Goal: Task Accomplishment & Management: Complete application form

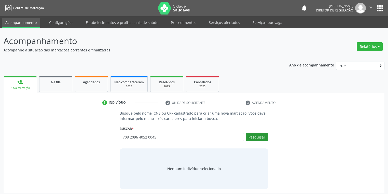
type input "708 2096 4052 0045"
click at [254, 137] on button "Pesquisar" at bounding box center [257, 137] width 23 height 9
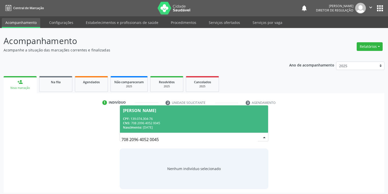
click at [170, 124] on div "CNS: 708 2096 4052 0045" at bounding box center [194, 123] width 142 height 4
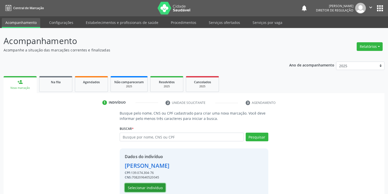
click at [138, 188] on button "Selecionar indivíduo" at bounding box center [145, 187] width 41 height 9
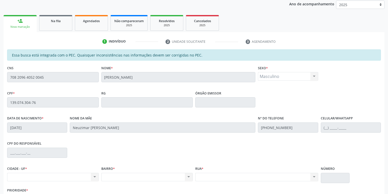
scroll to position [97, 0]
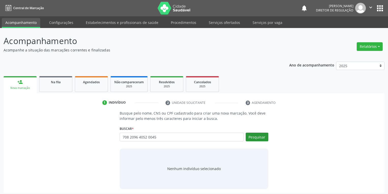
type input "708 2096 4052 0045"
click at [260, 138] on button "Pesquisar" at bounding box center [257, 137] width 23 height 9
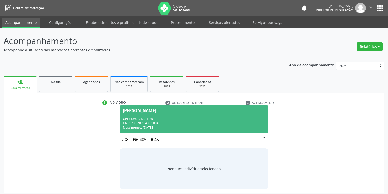
click at [163, 125] on div "Nascimento: [DATE]" at bounding box center [194, 127] width 142 height 4
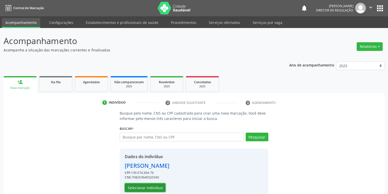
click at [143, 186] on button "Selecionar indivíduo" at bounding box center [145, 187] width 41 height 9
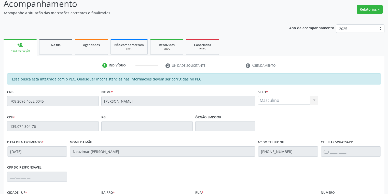
scroll to position [97, 0]
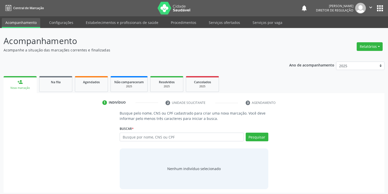
click at [131, 137] on input "text" at bounding box center [182, 137] width 124 height 9
type input "708 2096 4052 0045"
click at [255, 134] on button "Pesquisar" at bounding box center [257, 137] width 23 height 9
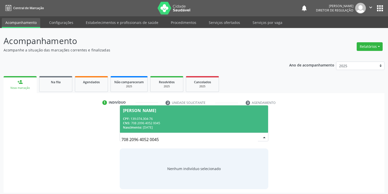
click at [167, 119] on div "CPF: 139.074.304-76" at bounding box center [194, 119] width 142 height 4
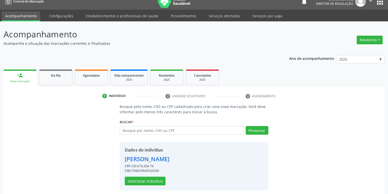
scroll to position [10, 0]
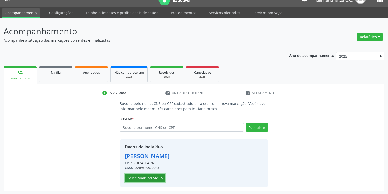
click at [140, 177] on button "Selecionar indivíduo" at bounding box center [145, 178] width 41 height 9
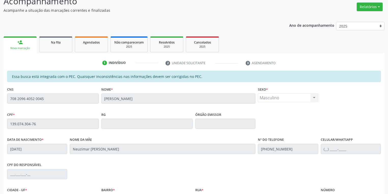
scroll to position [97, 0]
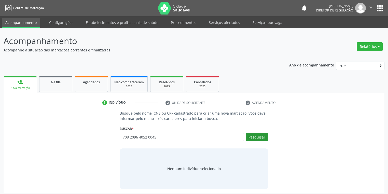
type input "708 2096 4052 0045"
click at [258, 138] on button "Pesquisar" at bounding box center [257, 137] width 23 height 9
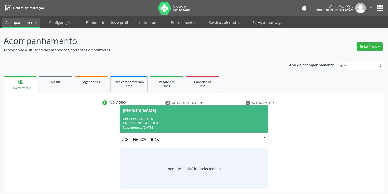
click at [145, 116] on span "Adeilson Ferreira Silva CPF: 139.074.304-76 CNS: 708 2096 4052 0045 Nascimento:…" at bounding box center [194, 118] width 148 height 27
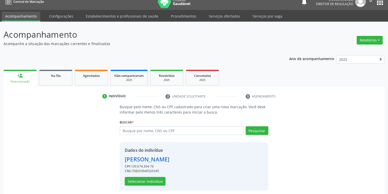
scroll to position [10, 0]
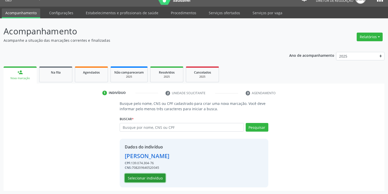
click at [145, 176] on button "Selecionar indivíduo" at bounding box center [145, 178] width 41 height 9
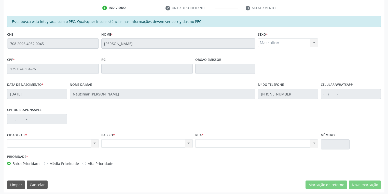
scroll to position [97, 0]
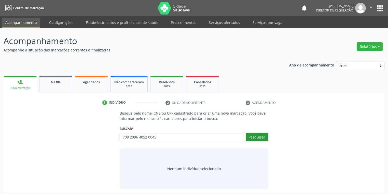
type input "708 2096 4052 0045"
click at [252, 136] on button "Pesquisar" at bounding box center [257, 137] width 23 height 9
type input "708 2096 4052 0045"
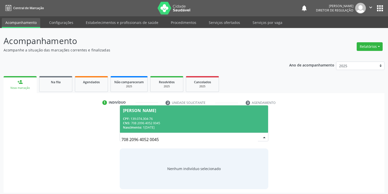
click at [147, 121] on div "CNS: 708 2096 4052 0045" at bounding box center [194, 123] width 142 height 4
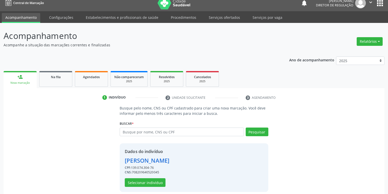
scroll to position [10, 0]
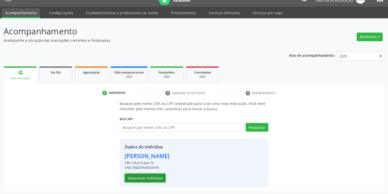
click at [152, 177] on button "Selecionar indivíduo" at bounding box center [145, 178] width 41 height 9
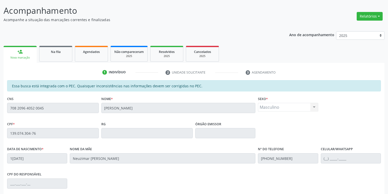
scroll to position [97, 0]
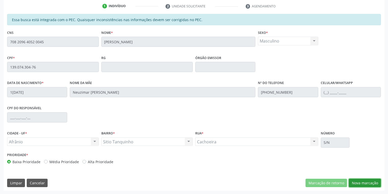
click at [359, 182] on button "Nova marcação" at bounding box center [365, 183] width 32 height 9
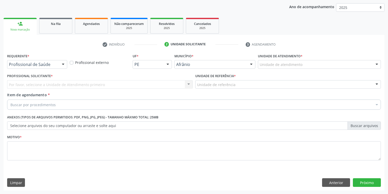
scroll to position [58, 0]
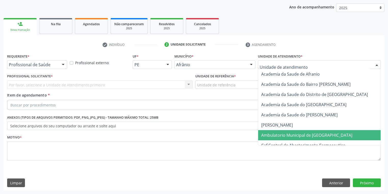
click at [275, 136] on span "Ambulatorio Municipal de [GEOGRAPHIC_DATA]" at bounding box center [306, 135] width 91 height 6
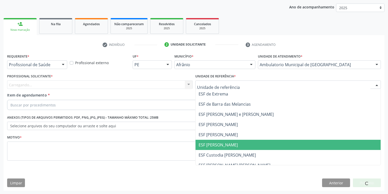
click at [205, 143] on span "ESF [PERSON_NAME]" at bounding box center [218, 145] width 39 height 6
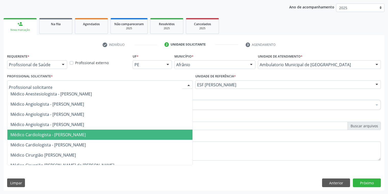
click at [30, 136] on span "Médico Cardiologista - [PERSON_NAME]" at bounding box center [47, 135] width 75 height 6
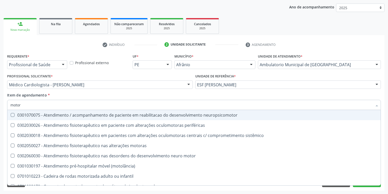
type input "motora"
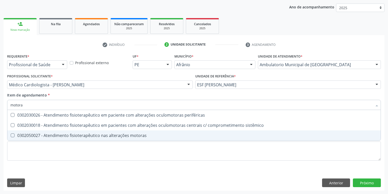
click at [30, 135] on div "0302050027 - Atendimento fisioterapêutico nas alterações motoras" at bounding box center [193, 135] width 367 height 4
checkbox motoras "true"
click at [24, 152] on div "Requerente * Profissional de Saúde Profissional de Saúde Paciente Nenhum result…" at bounding box center [194, 109] width 374 height 115
checkbox sistêmico "true"
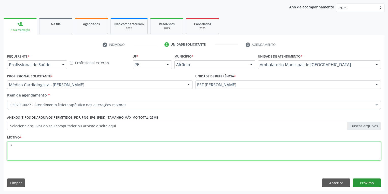
type textarea "*"
click at [367, 183] on button "Próximo" at bounding box center [367, 183] width 28 height 9
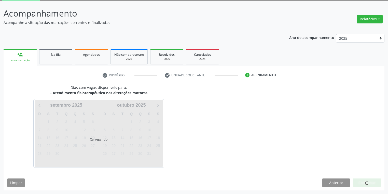
scroll to position [27, 0]
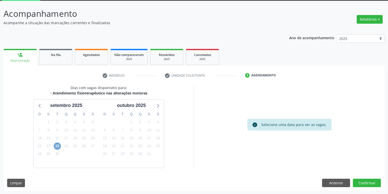
click at [60, 146] on span "23" at bounding box center [57, 146] width 7 height 7
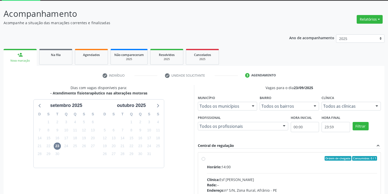
click at [205, 161] on input "Ordem de chegada Consumidos: 0 / 1 Horário: 14:00 Clínica: [PERSON_NAME] Rede: …" at bounding box center [204, 158] width 4 height 5
radio input "true"
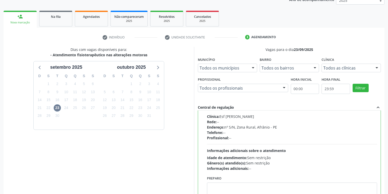
scroll to position [110, 0]
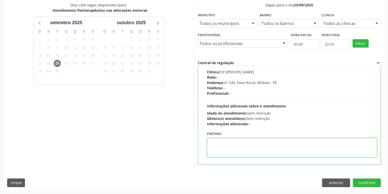
click at [243, 148] on textarea at bounding box center [292, 147] width 170 height 19
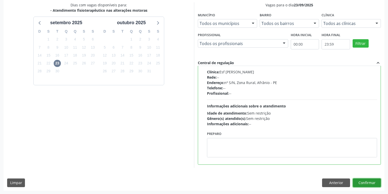
click at [360, 181] on button "Confirmar" at bounding box center [367, 183] width 28 height 9
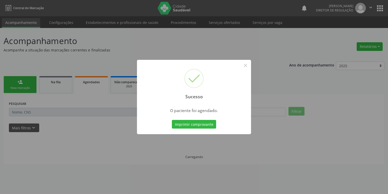
scroll to position [0, 0]
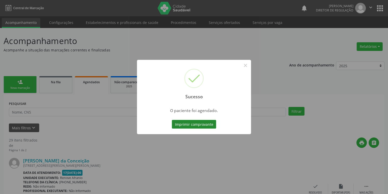
click at [200, 124] on button "Imprimir comprovante" at bounding box center [194, 124] width 44 height 9
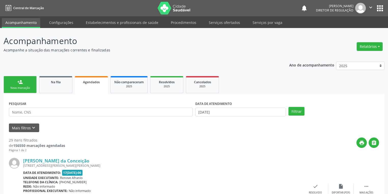
click at [28, 87] on div "Nova marcação" at bounding box center [19, 88] width 25 height 4
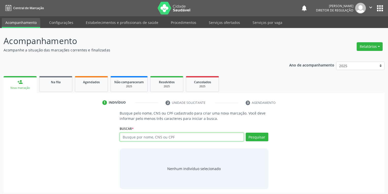
click at [127, 139] on input "text" at bounding box center [182, 137] width 124 height 9
type input "707809657920617"
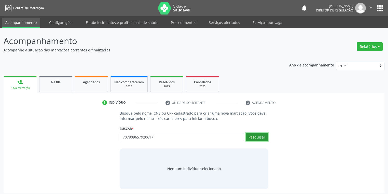
click at [257, 138] on button "Pesquisar" at bounding box center [257, 137] width 23 height 9
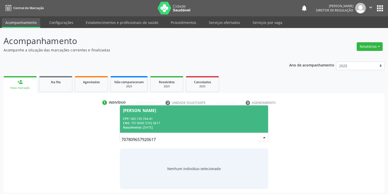
click at [170, 113] on span "[PERSON_NAME] CPF: 085.135.764-41 CNS: 707 8096 5792 0617 Nascimento: [DATE]" at bounding box center [194, 118] width 148 height 27
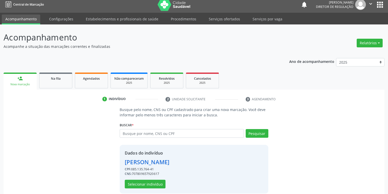
scroll to position [10, 0]
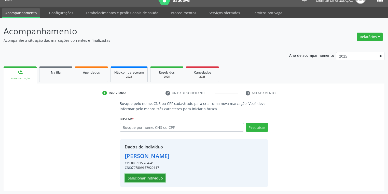
click at [145, 179] on button "Selecionar indivíduo" at bounding box center [145, 178] width 41 height 9
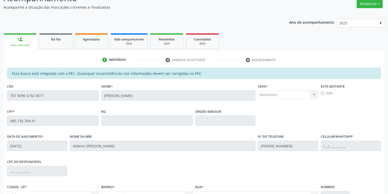
scroll to position [97, 0]
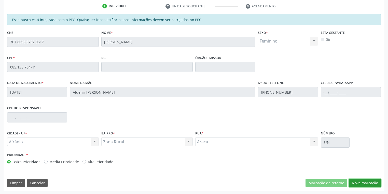
click at [355, 183] on button "Nova marcação" at bounding box center [365, 183] width 32 height 9
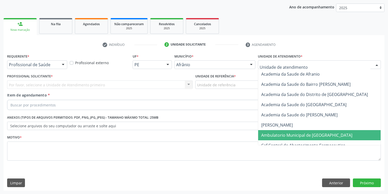
click at [281, 134] on span "Ambulatorio Municipal de [GEOGRAPHIC_DATA]" at bounding box center [306, 135] width 91 height 6
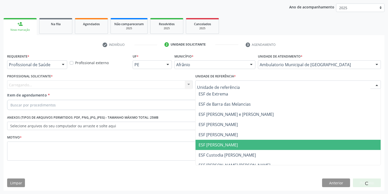
drag, startPoint x: 217, startPoint y: 146, endPoint x: 200, endPoint y: 143, distance: 17.8
click at [217, 146] on span "ESF [PERSON_NAME]" at bounding box center [218, 145] width 39 height 6
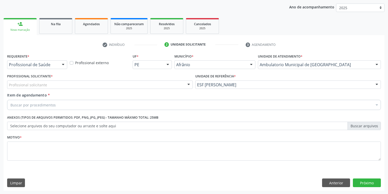
drag, startPoint x: 41, startPoint y: 88, endPoint x: 41, endPoint y: 96, distance: 7.9
click at [40, 88] on div "Profissional solicitante" at bounding box center [100, 84] width 186 height 9
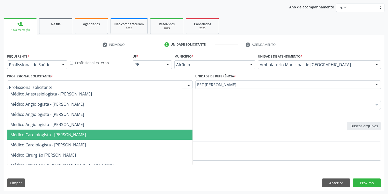
click at [62, 132] on span "Médico Cardiologista - [PERSON_NAME]" at bounding box center [47, 135] width 75 height 6
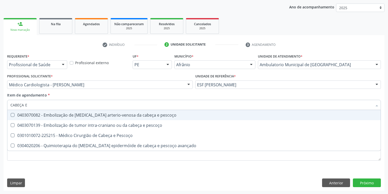
type input "CABEÇA E"
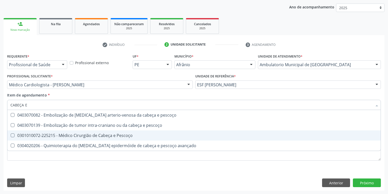
drag, startPoint x: 48, startPoint y: 135, endPoint x: 36, endPoint y: 123, distance: 17.1
click at [48, 135] on div "0301010072-225215 - Médico Cirurgião de Cabeça e Pescoço" at bounding box center [193, 135] width 367 height 4
checkbox Pescoço "true"
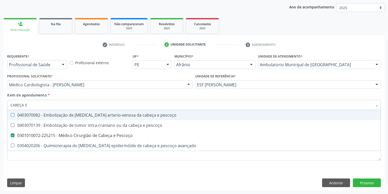
drag, startPoint x: 28, startPoint y: 106, endPoint x: 6, endPoint y: 106, distance: 22.2
click at [6, 106] on div "Item de agendamento * CABEÇA E Desfazer seleção 0403070082 - Embolização de [ME…" at bounding box center [194, 102] width 376 height 20
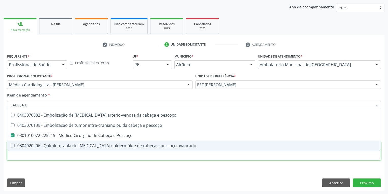
click at [26, 156] on div "Requerente * Profissional de Saúde Profissional de Saúde Paciente Nenhum result…" at bounding box center [194, 109] width 374 height 115
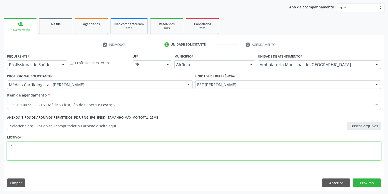
type textarea "*"
click at [372, 182] on button "Próximo" at bounding box center [367, 183] width 28 height 9
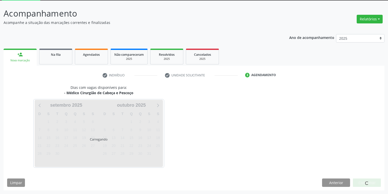
scroll to position [27, 0]
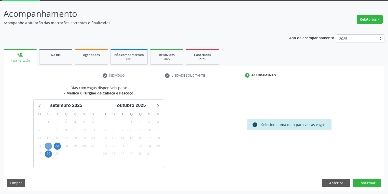
click at [50, 146] on span "22" at bounding box center [48, 146] width 7 height 7
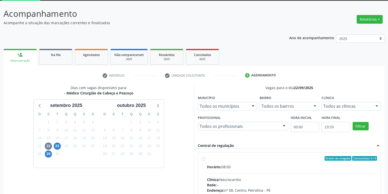
click at [286, 163] on label "Ordem de chegada Consumidos: 0 / 6 Horário: 08:00 Clínica: Neurocardio Rede: --…" at bounding box center [292, 195] width 170 height 78
click at [205, 161] on input "Ordem de chegada Consumidos: 0 / 6 Horário: 08:00 Clínica: Neurocardio Rede: --…" at bounding box center [204, 158] width 4 height 5
radio input "true"
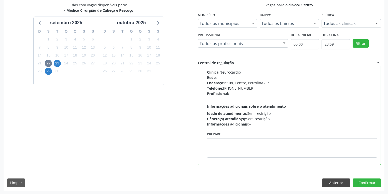
scroll to position [25, 0]
click at [365, 182] on button "Confirmar" at bounding box center [367, 183] width 28 height 9
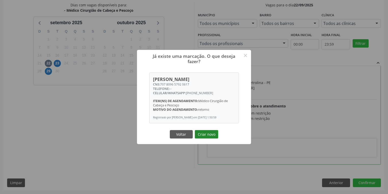
click at [211, 136] on button "Criar novo" at bounding box center [206, 134] width 23 height 9
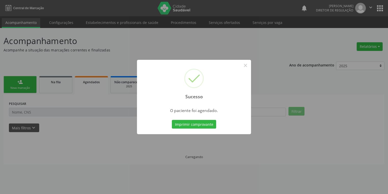
scroll to position [0, 0]
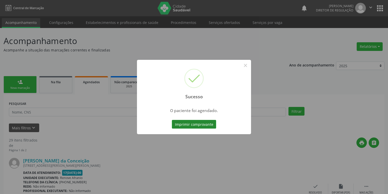
click at [195, 124] on button "Imprimir comprovante" at bounding box center [194, 124] width 44 height 9
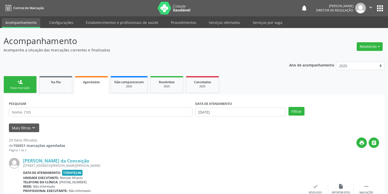
click at [30, 90] on div "Nova marcação" at bounding box center [19, 88] width 25 height 4
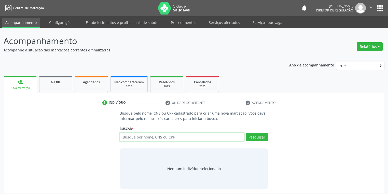
click at [144, 139] on input "text" at bounding box center [182, 137] width 124 height 9
type input "702409012545223"
click at [264, 136] on button "Pesquisar" at bounding box center [257, 137] width 23 height 9
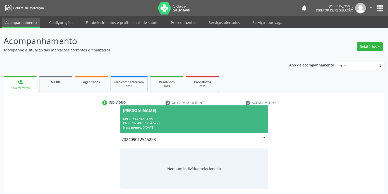
click at [159, 122] on div "CNS: 702 4090 1254 5223" at bounding box center [194, 123] width 142 height 4
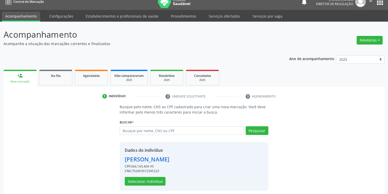
scroll to position [10, 0]
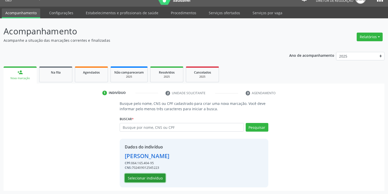
click at [153, 175] on button "Selecionar indivíduo" at bounding box center [145, 178] width 41 height 9
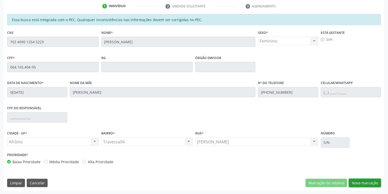
click at [359, 181] on button "Nova marcação" at bounding box center [365, 183] width 32 height 9
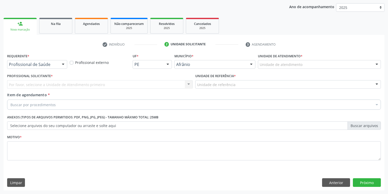
scroll to position [58, 0]
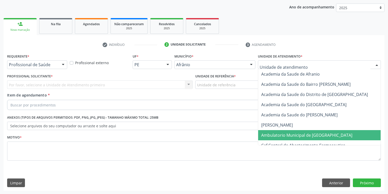
click at [273, 134] on span "Ambulatorio Municipal de [GEOGRAPHIC_DATA]" at bounding box center [306, 135] width 91 height 6
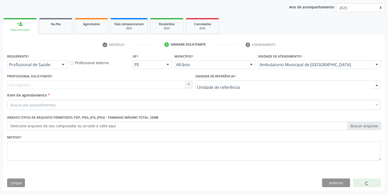
drag, startPoint x: 216, startPoint y: 86, endPoint x: 217, endPoint y: 91, distance: 4.9
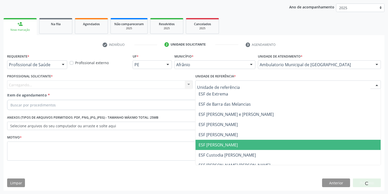
click at [218, 146] on span "ESF [PERSON_NAME]" at bounding box center [218, 145] width 39 height 6
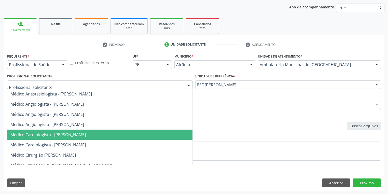
click at [40, 131] on span "Médico Cardiologista - [PERSON_NAME]" at bounding box center [99, 135] width 185 height 10
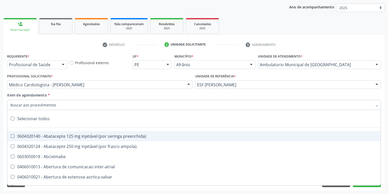
paste input "CABEÇA E"
type input "CABEÇA E"
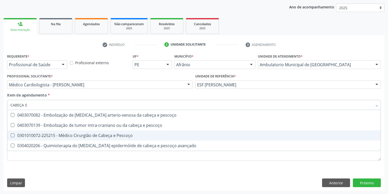
click at [44, 135] on div "0301010072-225215 - Médico Cirurgião de Cabeça e Pescoço" at bounding box center [193, 135] width 367 height 4
checkbox Pescoço "true"
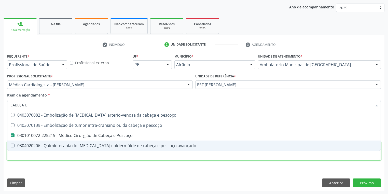
click at [31, 156] on div "Requerente * Profissional de Saúde Profissional de Saúde Paciente Nenhum result…" at bounding box center [194, 109] width 374 height 115
checkbox pescoço "true"
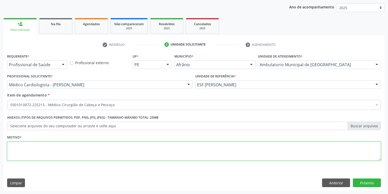
click at [29, 155] on textarea at bounding box center [194, 151] width 374 height 19
type textarea "*"
click at [357, 179] on button "Próximo" at bounding box center [367, 183] width 28 height 9
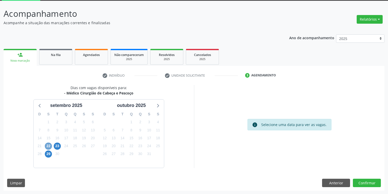
click at [50, 148] on span "22" at bounding box center [48, 146] width 7 height 7
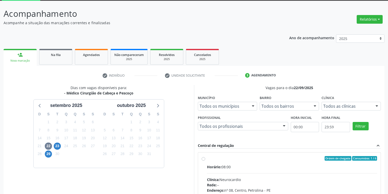
click at [205, 161] on input "Ordem de chegada Consumidos: 1 / 6 Horário: 08:00 Clínica: Neurocardio Rede: --…" at bounding box center [204, 158] width 4 height 5
radio input "true"
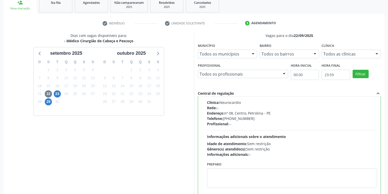
scroll to position [110, 0]
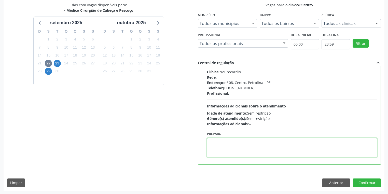
click at [242, 154] on textarea at bounding box center [292, 147] width 170 height 19
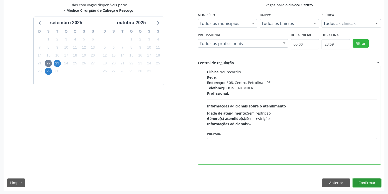
click at [365, 182] on button "Confirmar" at bounding box center [367, 183] width 28 height 9
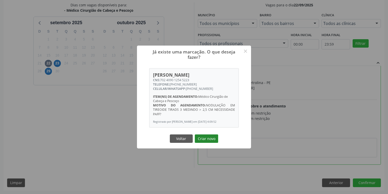
click at [211, 139] on button "Criar novo" at bounding box center [206, 139] width 23 height 9
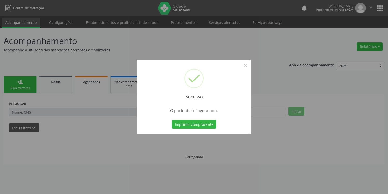
scroll to position [0, 0]
click at [191, 124] on button "Imprimir comprovante" at bounding box center [195, 124] width 44 height 9
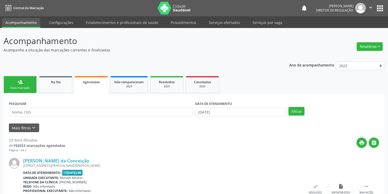
click at [25, 90] on link "person_add Nova marcação" at bounding box center [20, 84] width 33 height 17
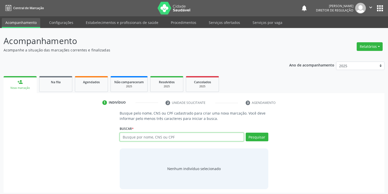
click at [149, 139] on input "text" at bounding box center [182, 137] width 124 height 9
type input "702006840409989"
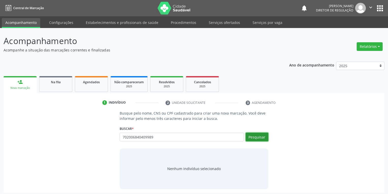
click at [261, 136] on button "Pesquisar" at bounding box center [257, 137] width 23 height 9
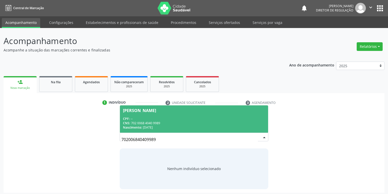
click at [154, 123] on div "CNS: 702 0068 4040 9989" at bounding box center [194, 123] width 142 height 4
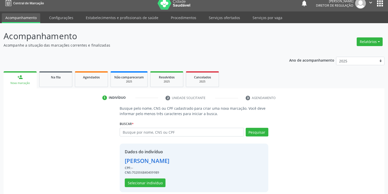
scroll to position [10, 0]
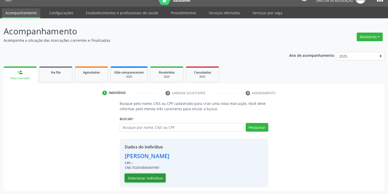
click at [147, 177] on button "Selecionar indivíduo" at bounding box center [145, 178] width 41 height 9
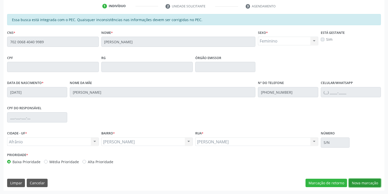
click at [366, 181] on button "Nova marcação" at bounding box center [365, 183] width 32 height 9
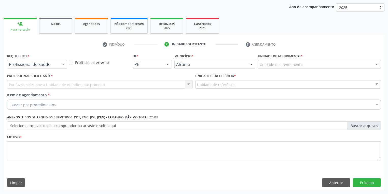
scroll to position [58, 0]
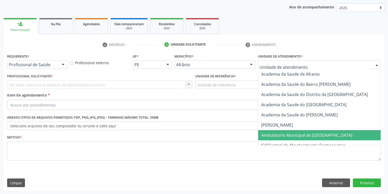
drag, startPoint x: 273, startPoint y: 136, endPoint x: 258, endPoint y: 125, distance: 18.3
click at [273, 136] on span "Ambulatorio Municipal de [GEOGRAPHIC_DATA]" at bounding box center [306, 135] width 91 height 6
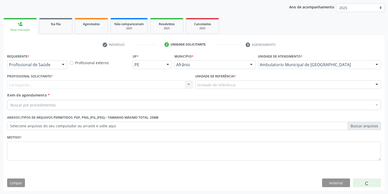
drag, startPoint x: 201, startPoint y: 87, endPoint x: 202, endPoint y: 90, distance: 3.6
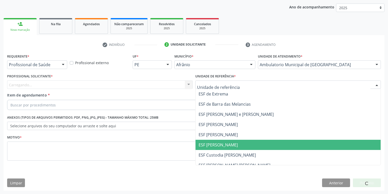
click at [209, 146] on span "ESF [PERSON_NAME]" at bounding box center [218, 145] width 39 height 6
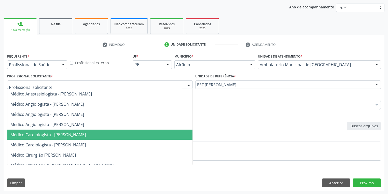
click at [36, 133] on span "Médico Cardiologista - [PERSON_NAME]" at bounding box center [47, 135] width 75 height 6
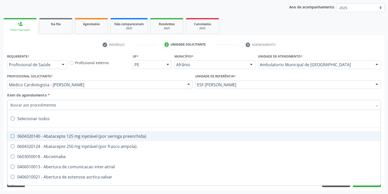
paste input "CABEÇA E"
type input "CABEÇA E"
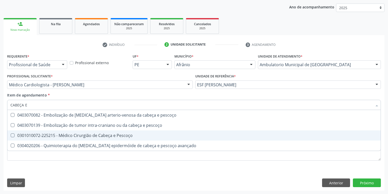
click at [74, 135] on div "0301010072-225215 - Médico Cirurgião de Cabeça e Pescoço" at bounding box center [193, 135] width 367 height 4
checkbox Pescoço "true"
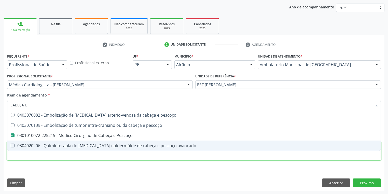
click at [42, 159] on div "Requerente * Profissional de Saúde Profissional de Saúde Paciente Nenhum result…" at bounding box center [194, 109] width 374 height 115
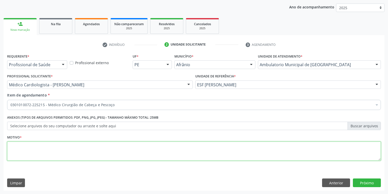
click at [29, 152] on textarea at bounding box center [194, 151] width 374 height 19
type textarea "*"
click at [365, 180] on button "Próximo" at bounding box center [367, 183] width 28 height 9
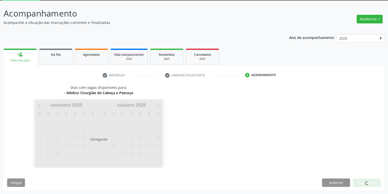
scroll to position [27, 0]
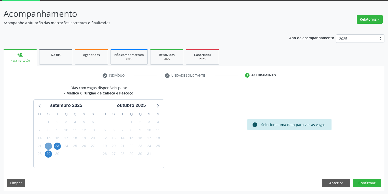
click at [47, 148] on span "22" at bounding box center [48, 146] width 7 height 7
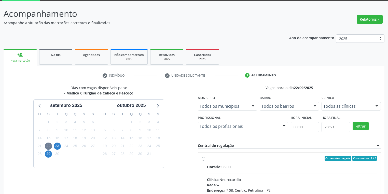
click at [259, 168] on div "Horário: 08:00" at bounding box center [292, 166] width 170 height 5
click at [205, 161] on input "Ordem de chegada Consumidos: 2 / 6 Horário: 08:00 Clínica: Neurocardio Rede: --…" at bounding box center [204, 158] width 4 height 5
radio input "true"
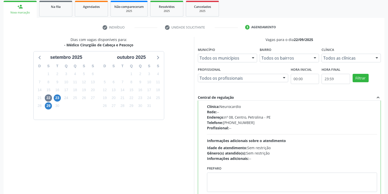
scroll to position [110, 0]
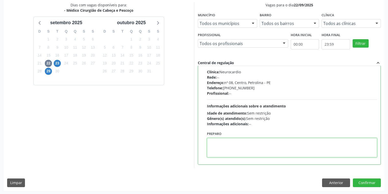
click at [247, 150] on textarea at bounding box center [292, 147] width 170 height 19
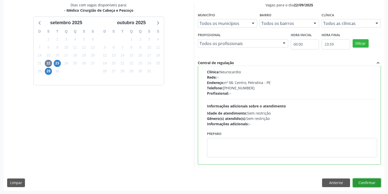
click at [357, 185] on button "Confirmar" at bounding box center [367, 183] width 28 height 9
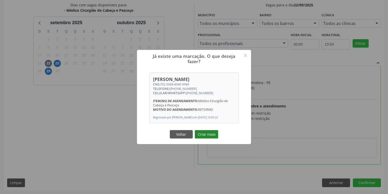
click at [203, 135] on button "Criar novo" at bounding box center [206, 134] width 23 height 9
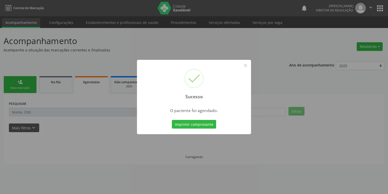
scroll to position [0, 0]
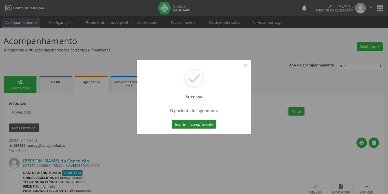
click at [193, 125] on button "Imprimir comprovante" at bounding box center [194, 124] width 44 height 9
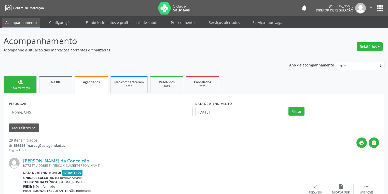
click at [17, 84] on div "person_add" at bounding box center [20, 82] width 6 height 6
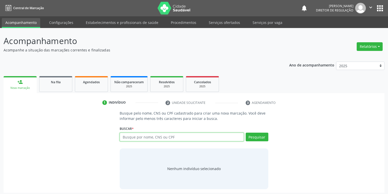
click at [133, 136] on input "text" at bounding box center [182, 137] width 124 height 9
type input "700805939177783"
click at [261, 138] on button "Pesquisar" at bounding box center [257, 137] width 23 height 9
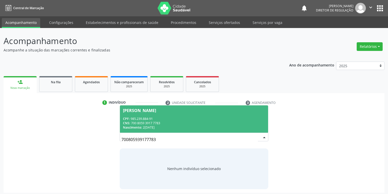
click at [164, 110] on div "[PERSON_NAME]" at bounding box center [194, 111] width 142 height 4
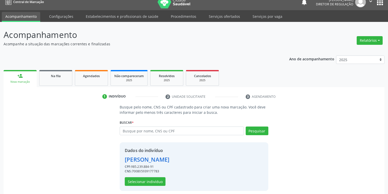
scroll to position [10, 0]
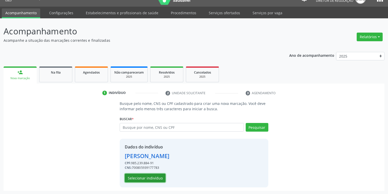
click at [145, 179] on button "Selecionar indivíduo" at bounding box center [145, 178] width 41 height 9
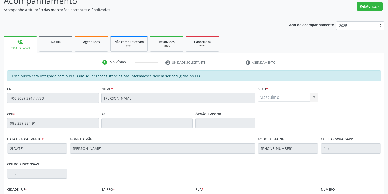
scroll to position [97, 0]
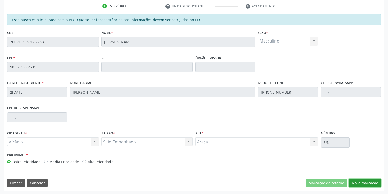
drag, startPoint x: 367, startPoint y: 183, endPoint x: 345, endPoint y: 174, distance: 23.7
click at [367, 183] on button "Nova marcação" at bounding box center [365, 183] width 32 height 9
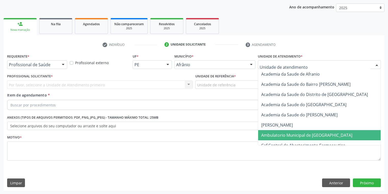
click at [280, 133] on span "Ambulatorio Municipal de [GEOGRAPHIC_DATA]" at bounding box center [306, 135] width 91 height 6
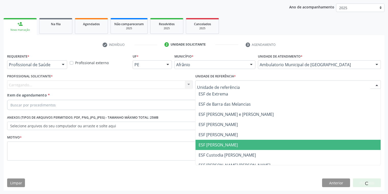
click at [222, 142] on span "ESF [PERSON_NAME]" at bounding box center [218, 145] width 39 height 6
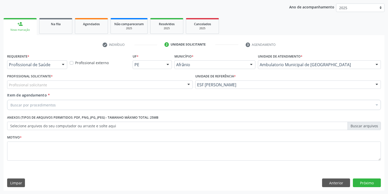
drag, startPoint x: 47, startPoint y: 86, endPoint x: 46, endPoint y: 88, distance: 3.2
click at [47, 86] on div "Profissional solicitante" at bounding box center [100, 84] width 186 height 9
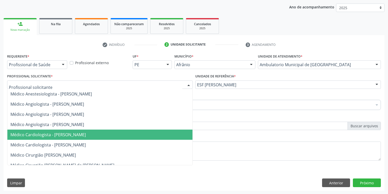
click at [60, 137] on span "Médico Cardiologista - [PERSON_NAME]" at bounding box center [47, 135] width 75 height 6
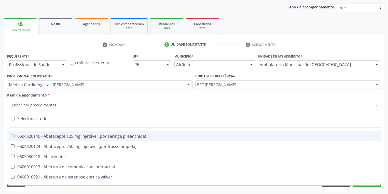
paste input "CABEÇA E"
type input "CABEÇA E"
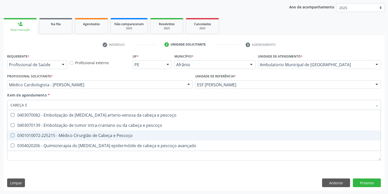
click at [57, 133] on div "0301010072-225215 - Médico Cirurgião de Cabeça e Pescoço" at bounding box center [193, 135] width 367 height 4
checkbox Pescoço "true"
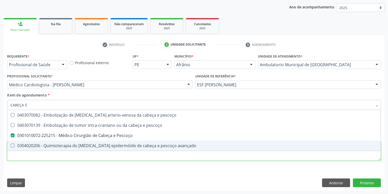
click at [31, 153] on div "Requerente * Profissional de Saúde Profissional de Saúde Paciente Nenhum result…" at bounding box center [194, 109] width 374 height 115
checkbox pescoço "true"
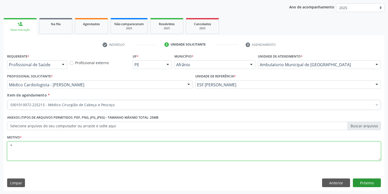
type textarea "*"
click at [362, 185] on button "Próximo" at bounding box center [367, 183] width 28 height 9
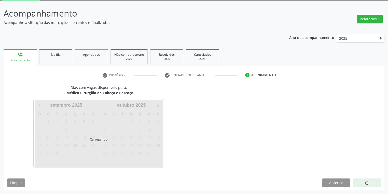
scroll to position [27, 0]
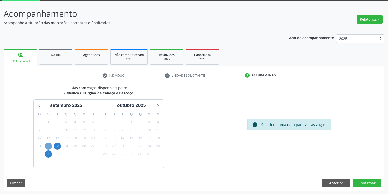
click at [47, 147] on span "22" at bounding box center [48, 146] width 7 height 7
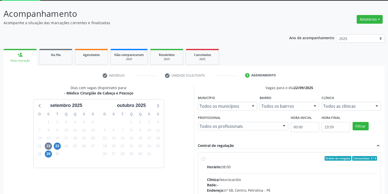
drag, startPoint x: 252, startPoint y: 176, endPoint x: 253, endPoint y: 170, distance: 5.6
click at [205, 161] on input "Ordem de chegada Consumidos: 3 / 6 Horário: 08:00 Clínica: Neurocardio Rede: --…" at bounding box center [204, 158] width 4 height 5
radio input "true"
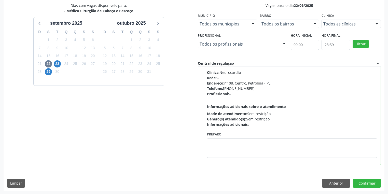
scroll to position [110, 0]
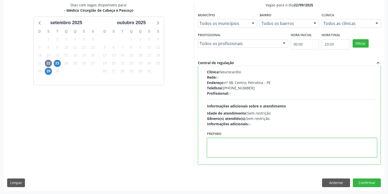
click at [249, 151] on textarea at bounding box center [292, 147] width 170 height 19
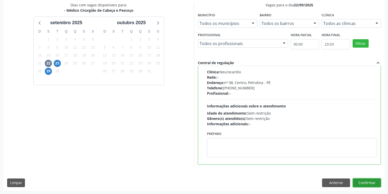
click at [367, 182] on button "Confirmar" at bounding box center [367, 183] width 28 height 9
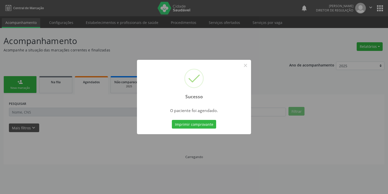
scroll to position [0, 0]
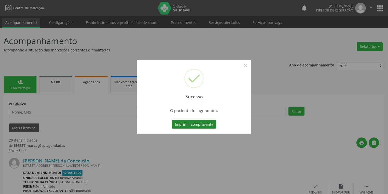
click at [192, 125] on button "Imprimir comprovante" at bounding box center [194, 124] width 44 height 9
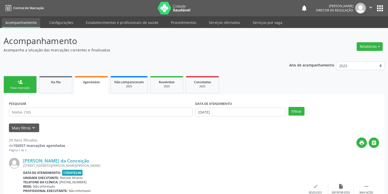
click at [32, 86] on div "Nova marcação" at bounding box center [19, 88] width 25 height 4
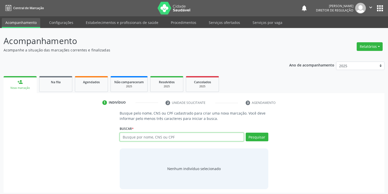
click at [140, 138] on input "text" at bounding box center [182, 137] width 124 height 9
type input "703205642340791"
click at [252, 133] on button "Pesquisar" at bounding box center [257, 137] width 23 height 9
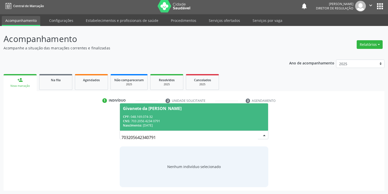
click at [164, 113] on span "Givanete da [PERSON_NAME] CPF: 048.169.074-32 CNS: 703 2056 4234 0791 Nasciment…" at bounding box center [194, 116] width 148 height 27
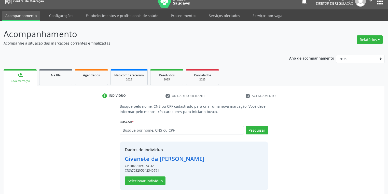
scroll to position [10, 0]
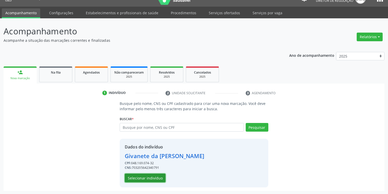
click at [148, 177] on button "Selecionar indivíduo" at bounding box center [145, 178] width 41 height 9
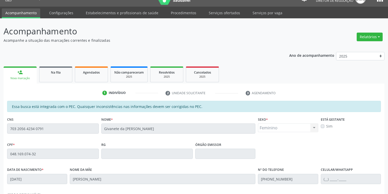
scroll to position [97, 0]
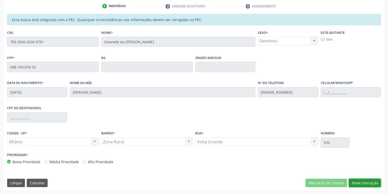
click at [354, 181] on button "Nova marcação" at bounding box center [365, 183] width 32 height 9
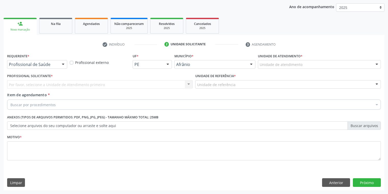
scroll to position [58, 0]
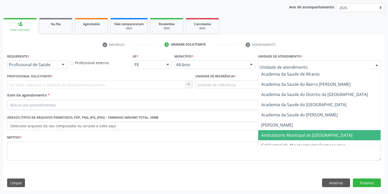
click at [279, 136] on span "Ambulatorio Municipal de [GEOGRAPHIC_DATA]" at bounding box center [306, 135] width 91 height 6
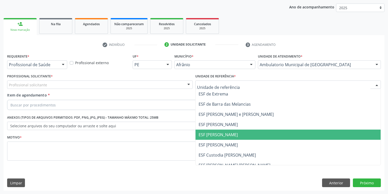
click at [214, 138] on span "ESF [PERSON_NAME]" at bounding box center [288, 135] width 185 height 10
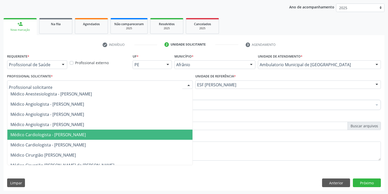
click at [71, 135] on span "Médico Cardiologista - [PERSON_NAME]" at bounding box center [47, 135] width 75 height 6
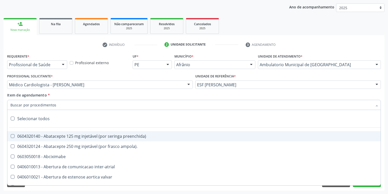
paste input "CABEÇA E"
type input "CABEÇA E"
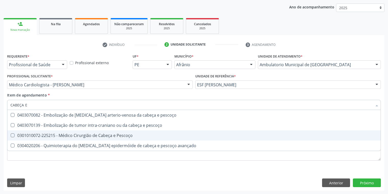
click at [65, 138] on div "0301010072-225215 - Médico Cirurgião de Cabeça e Pescoço" at bounding box center [193, 135] width 367 height 4
checkbox Pescoço "true"
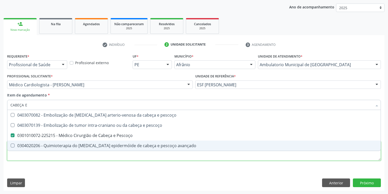
click at [33, 156] on div "Requerente * Profissional de Saúde Profissional de Saúde Paciente Nenhum result…" at bounding box center [194, 109] width 374 height 115
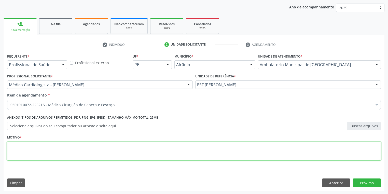
click at [30, 153] on textarea at bounding box center [194, 151] width 374 height 19
type textarea "*"
click at [361, 184] on button "Próximo" at bounding box center [367, 183] width 28 height 9
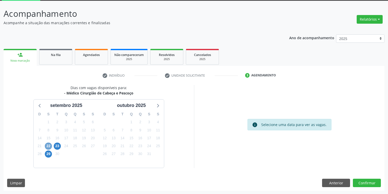
click at [49, 145] on span "22" at bounding box center [48, 146] width 7 height 7
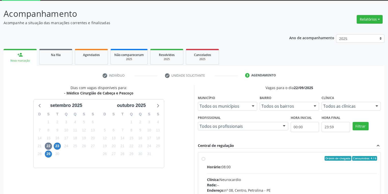
click at [229, 162] on label "Ordem de chegada Consumidos: 4 / 6 Horário: 08:00 Clínica: Neurocardio Rede: --…" at bounding box center [292, 195] width 170 height 78
click at [205, 161] on input "Ordem de chegada Consumidos: 4 / 6 Horário: 08:00 Clínica: Neurocardio Rede: --…" at bounding box center [204, 158] width 4 height 5
radio input "true"
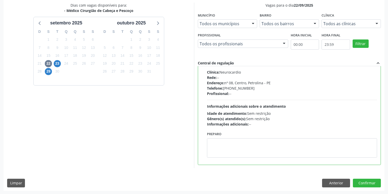
scroll to position [110, 0]
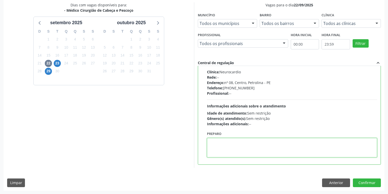
click at [222, 151] on textarea at bounding box center [292, 147] width 170 height 19
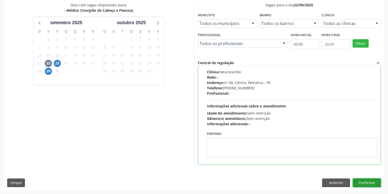
click at [363, 181] on button "Confirmar" at bounding box center [367, 183] width 28 height 9
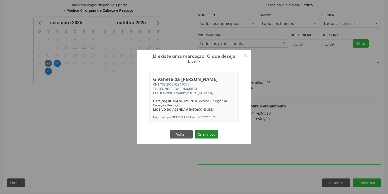
click at [200, 136] on button "Criar novo" at bounding box center [206, 134] width 23 height 9
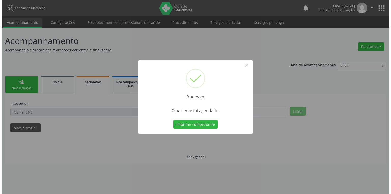
scroll to position [0, 0]
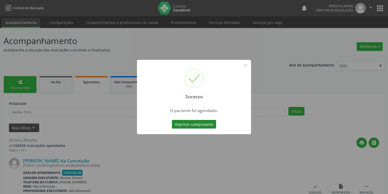
click at [197, 127] on button "Imprimir comprovante" at bounding box center [194, 124] width 44 height 9
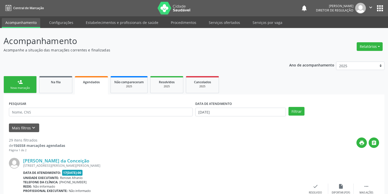
click at [14, 85] on link "person_add Nova marcação" at bounding box center [20, 84] width 33 height 17
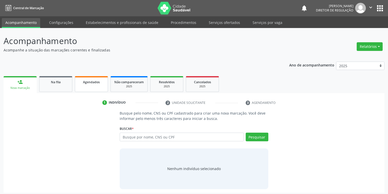
click at [94, 89] on link "Agendados" at bounding box center [91, 84] width 33 height 16
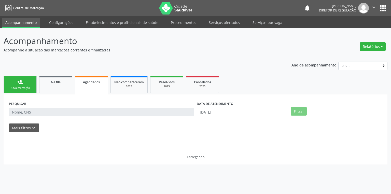
click at [230, 23] on link "Serviços ofertados" at bounding box center [224, 22] width 38 height 9
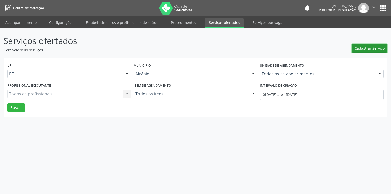
click at [365, 50] on span "Cadastrar Serviço" at bounding box center [370, 48] width 30 height 5
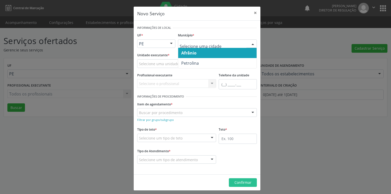
click at [191, 56] on span "Afrânio" at bounding box center [217, 53] width 78 height 10
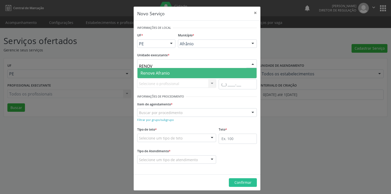
type input "RENOVE"
click at [146, 73] on span "Renove Afranio" at bounding box center [155, 73] width 29 height 6
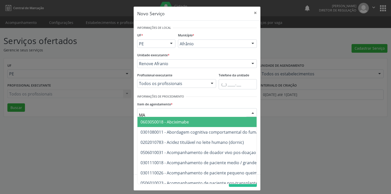
type input "M"
type input "MONITOR"
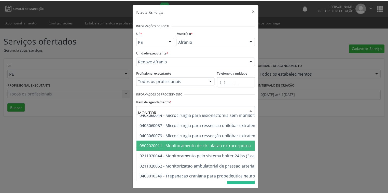
scroll to position [2, 0]
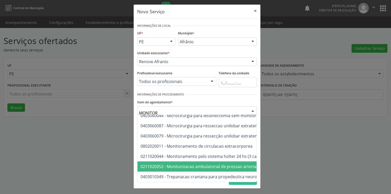
click at [184, 164] on span "0211020052 - Monitorizacao ambulatorial de pressao arterial" at bounding box center [199, 167] width 117 height 6
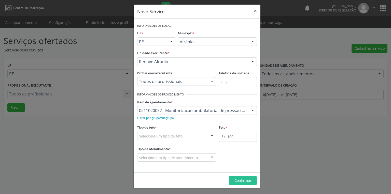
click at [153, 138] on div "Selecione um tipo de teto" at bounding box center [176, 136] width 79 height 9
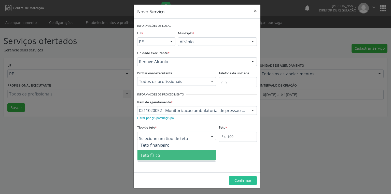
drag, startPoint x: 154, startPoint y: 157, endPoint x: 193, endPoint y: 151, distance: 39.5
click at [158, 156] on span "Teto físico" at bounding box center [151, 156] width 20 height 6
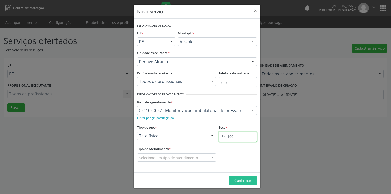
click at [225, 138] on input "text" at bounding box center [238, 137] width 38 height 10
type input "1"
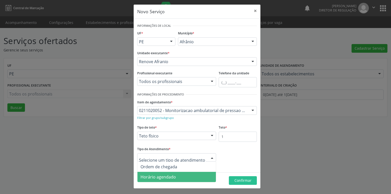
click at [160, 175] on span "Horário agendado" at bounding box center [158, 177] width 35 height 6
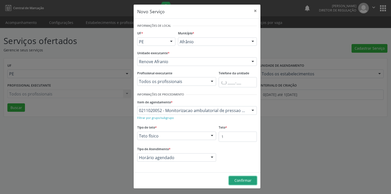
click at [238, 178] on span "Confirmar" at bounding box center [243, 180] width 17 height 5
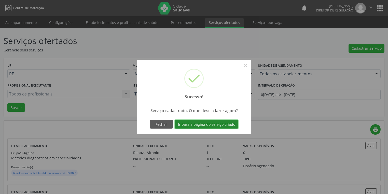
click at [197, 125] on button "Ir para a página do serviço criado" at bounding box center [206, 124] width 63 height 9
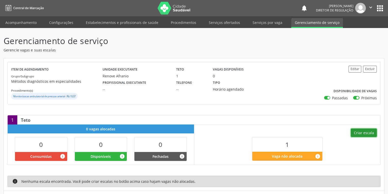
click at [360, 133] on button "Criar escala" at bounding box center [364, 133] width 26 height 9
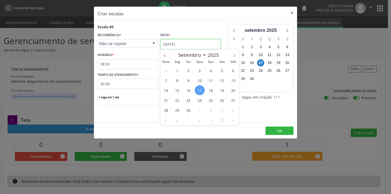
click at [180, 42] on input "[DATE]" at bounding box center [190, 44] width 60 height 10
click at [211, 92] on span "18" at bounding box center [211, 90] width 10 height 10
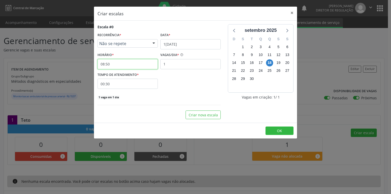
click at [115, 66] on input "08:50" at bounding box center [128, 64] width 60 height 10
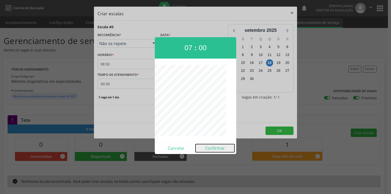
click at [211, 150] on button "Confirmar" at bounding box center [215, 148] width 39 height 8
type input "07:00"
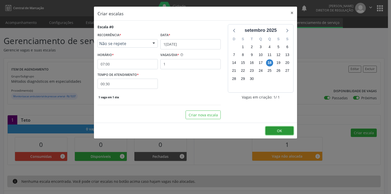
click at [282, 134] on button "OK" at bounding box center [280, 131] width 28 height 9
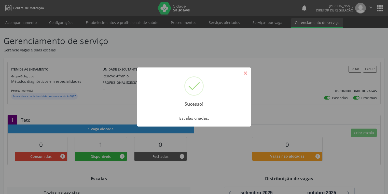
click at [243, 72] on button "×" at bounding box center [245, 73] width 9 height 9
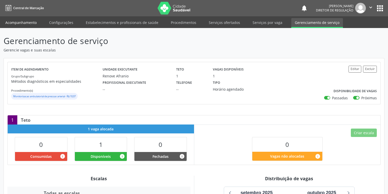
click at [29, 26] on link "Acompanhamento" at bounding box center [21, 22] width 38 height 9
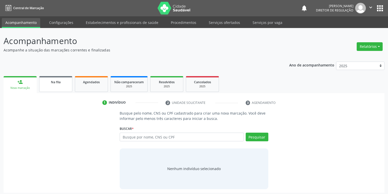
click at [56, 85] on link "Na fila" at bounding box center [55, 84] width 33 height 16
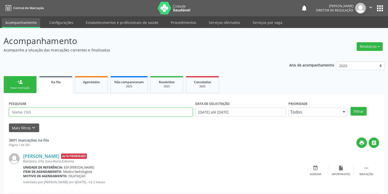
click at [37, 114] on input "text" at bounding box center [101, 112] width 184 height 9
type input "08797440493"
click at [364, 110] on button "Filtrar" at bounding box center [359, 111] width 16 height 9
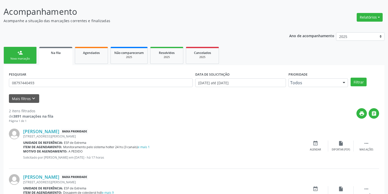
scroll to position [58, 0]
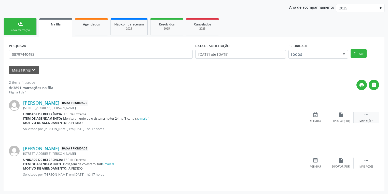
click at [367, 114] on icon "" at bounding box center [367, 115] width 6 height 6
click at [243, 117] on div "event_available Agendar" at bounding box center [238, 117] width 25 height 11
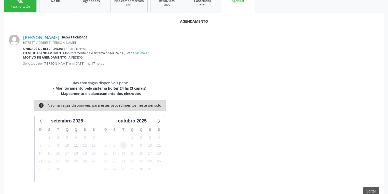
scroll to position [91, 0]
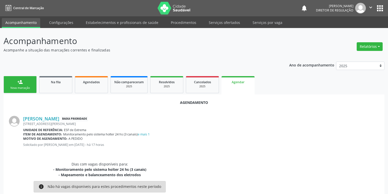
scroll to position [91, 0]
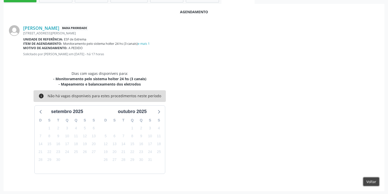
click at [370, 180] on button "Voltar" at bounding box center [372, 182] width 16 height 9
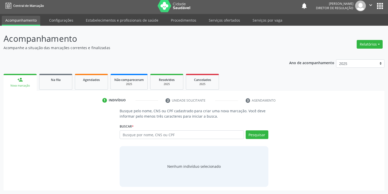
scroll to position [2, 0]
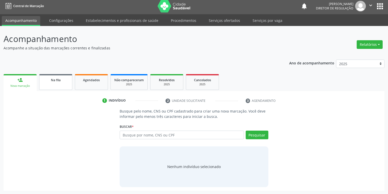
click at [64, 81] on div "Na fila" at bounding box center [55, 79] width 25 height 5
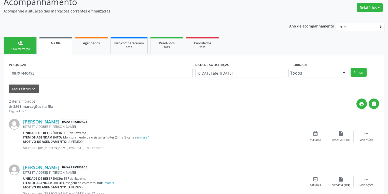
scroll to position [41, 0]
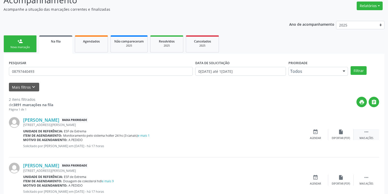
click at [364, 129] on icon "" at bounding box center [367, 132] width 6 height 6
click at [366, 131] on icon "" at bounding box center [367, 132] width 6 height 6
click at [316, 135] on div "event_available Agendar" at bounding box center [315, 134] width 25 height 11
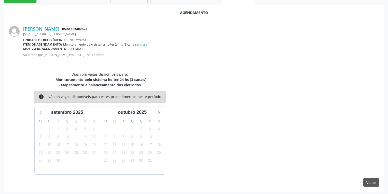
scroll to position [91, 0]
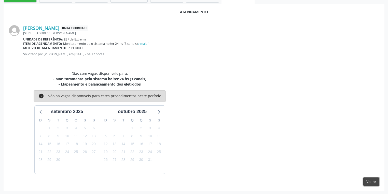
click at [369, 179] on button "Voltar" at bounding box center [372, 182] width 16 height 9
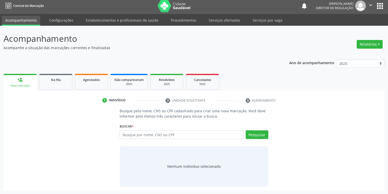
scroll to position [2, 0]
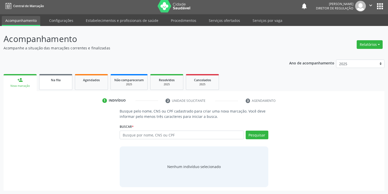
click at [62, 85] on link "Na fila" at bounding box center [55, 82] width 33 height 16
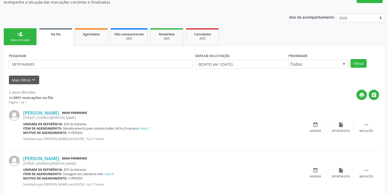
scroll to position [58, 0]
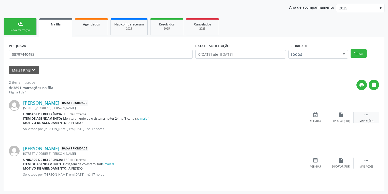
click at [366, 114] on icon "" at bounding box center [367, 115] width 6 height 6
click at [341, 116] on icon "edit" at bounding box center [341, 115] width 6 height 6
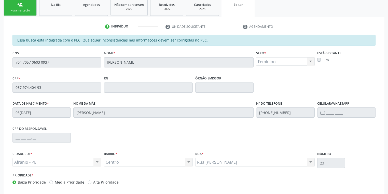
scroll to position [103, 0]
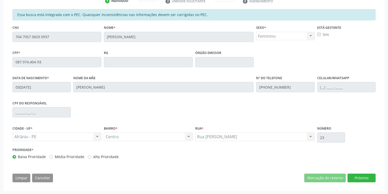
click at [347, 177] on div "Marcação de retorno Próximo" at bounding box center [339, 178] width 71 height 9
click at [349, 176] on button "Próximo" at bounding box center [362, 178] width 28 height 9
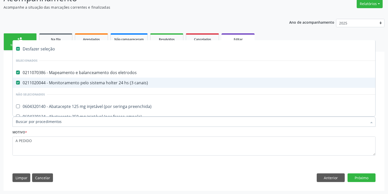
click at [59, 81] on div "0211020044 - Monitoramento pelo sistema holter 24 hs (3 canais)" at bounding box center [212, 83] width 392 height 4
checkbox canais\) "false"
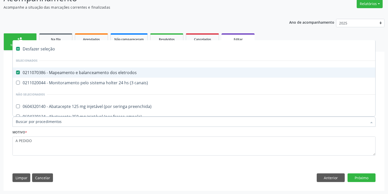
click at [62, 73] on div "0211070386 - Mapeamento e balanceamento dos eletrodos" at bounding box center [212, 73] width 392 height 4
checkbox eletrodos "false"
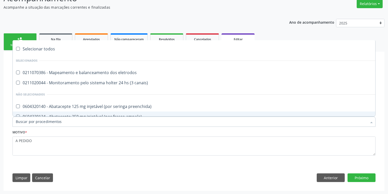
click at [34, 120] on input "Item de agendamento *" at bounding box center [192, 122] width 352 height 10
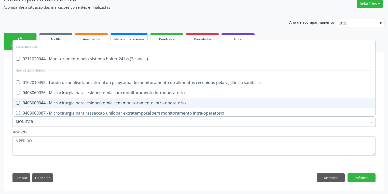
type input "MONITORI"
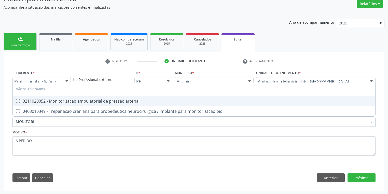
click at [41, 101] on div "0211020052 - Monitorizacao ambulatorial de pressao arterial" at bounding box center [194, 101] width 357 height 4
checkbox arterial "true"
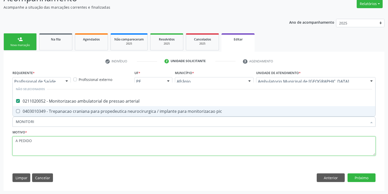
click at [48, 146] on textarea "A PEDIDO" at bounding box center [193, 146] width 363 height 19
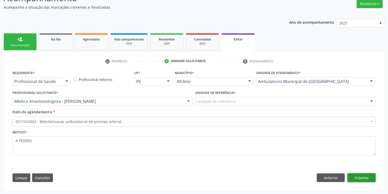
click at [350, 178] on button "Próximo" at bounding box center [362, 177] width 28 height 9
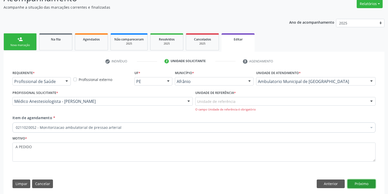
click at [358, 185] on button "Próximo" at bounding box center [362, 184] width 28 height 9
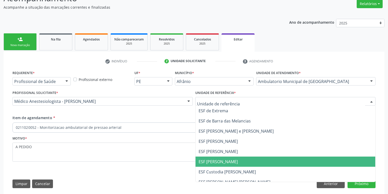
click at [216, 157] on span "ESF [PERSON_NAME]" at bounding box center [286, 162] width 180 height 10
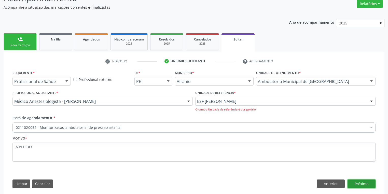
click at [362, 184] on button "Próximo" at bounding box center [362, 184] width 28 height 9
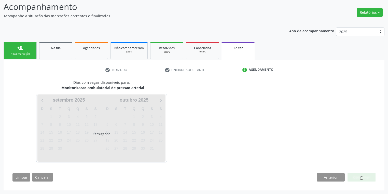
scroll to position [34, 0]
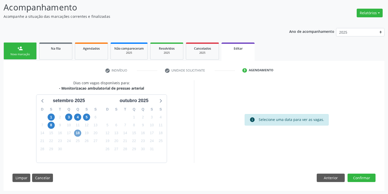
click at [79, 134] on span "18" at bounding box center [77, 133] width 7 height 7
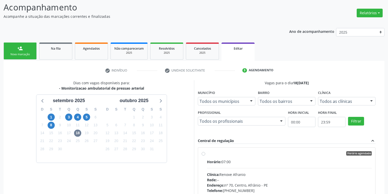
click at [278, 174] on div "Clínica: Renove Afranio" at bounding box center [289, 174] width 165 height 5
click at [205, 156] on input "Horário agendado Horário: 07:00 Clínica: Renove Afranio Rede: -- Endereço: nº 7…" at bounding box center [204, 153] width 4 height 5
radio input "true"
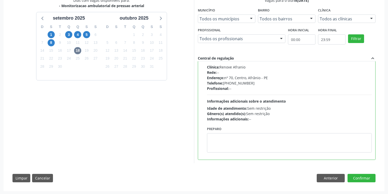
scroll to position [116, 0]
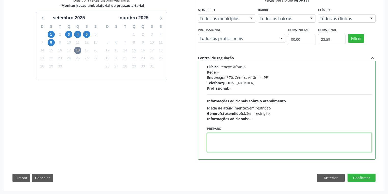
drag, startPoint x: 213, startPoint y: 145, endPoint x: 225, endPoint y: 148, distance: 12.4
click at [213, 145] on textarea at bounding box center [289, 142] width 165 height 19
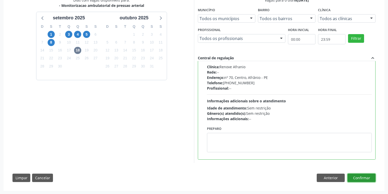
click at [365, 180] on button "Confirmar" at bounding box center [362, 178] width 28 height 9
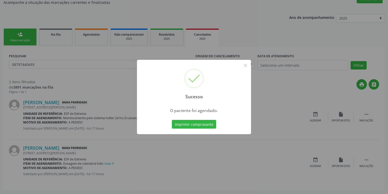
scroll to position [0, 0]
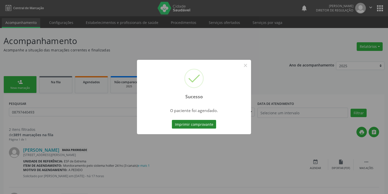
click at [202, 124] on button "Imprimir comprovante" at bounding box center [194, 124] width 44 height 9
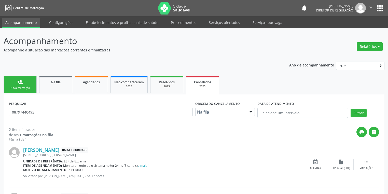
click at [18, 86] on div "Nova marcação" at bounding box center [19, 88] width 25 height 4
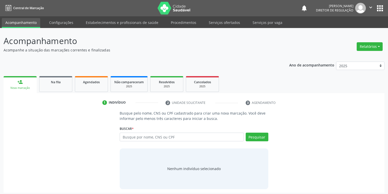
click at [18, 86] on div "Nova marcação" at bounding box center [20, 88] width 26 height 4
click at [140, 139] on input "text" at bounding box center [182, 137] width 124 height 9
type input "70630019994480"
click at [257, 136] on button "Pesquisar" at bounding box center [257, 137] width 23 height 9
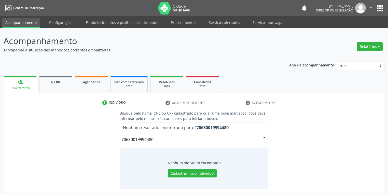
drag, startPoint x: 159, startPoint y: 139, endPoint x: 156, endPoint y: 141, distance: 4.2
click at [159, 139] on input "70630019994480" at bounding box center [190, 140] width 137 height 10
click at [166, 143] on input "70630019994480" at bounding box center [190, 140] width 137 height 10
type input "7"
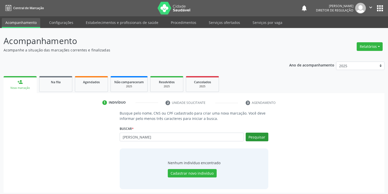
type input "LAURINDA JOSEFA"
click at [255, 134] on button "Pesquisar" at bounding box center [257, 137] width 23 height 9
click at [162, 138] on input "LAURINDA JOSEFA" at bounding box center [182, 137] width 124 height 9
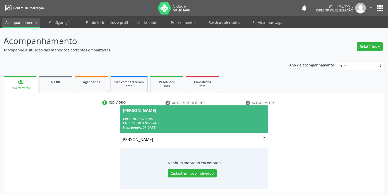
type input "LAURINDA JOSEFA"
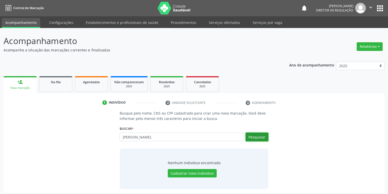
click at [256, 136] on button "Pesquisar" at bounding box center [257, 137] width 23 height 9
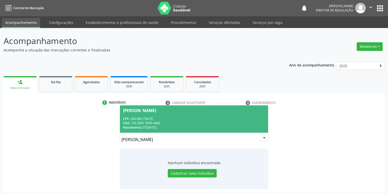
click at [183, 117] on div "CPF: 260.982.738-55" at bounding box center [194, 119] width 142 height 4
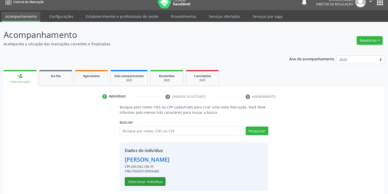
scroll to position [10, 0]
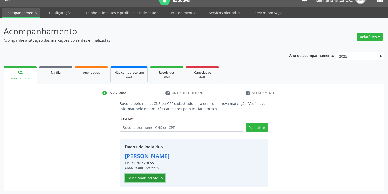
click at [148, 176] on button "Selecionar indivíduo" at bounding box center [145, 178] width 41 height 9
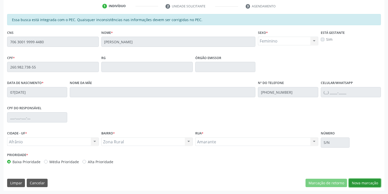
click at [353, 181] on button "Nova marcação" at bounding box center [365, 183] width 32 height 9
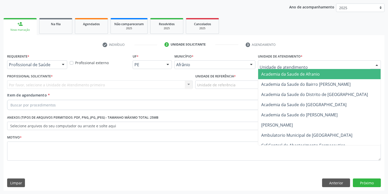
drag, startPoint x: 274, startPoint y: 66, endPoint x: 274, endPoint y: 77, distance: 11.0
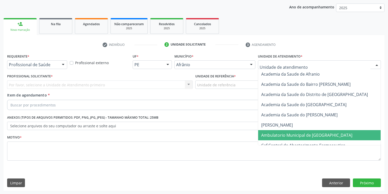
drag, startPoint x: 276, startPoint y: 133, endPoint x: 245, endPoint y: 121, distance: 33.9
click at [276, 133] on span "Ambulatorio Municipal de [GEOGRAPHIC_DATA]" at bounding box center [306, 135] width 91 height 6
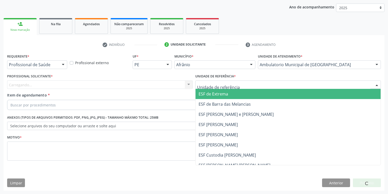
drag, startPoint x: 215, startPoint y: 86, endPoint x: 218, endPoint y: 108, distance: 22.6
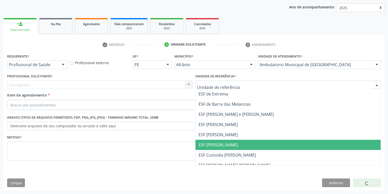
drag, startPoint x: 218, startPoint y: 142, endPoint x: 202, endPoint y: 135, distance: 17.3
click at [218, 141] on span "ESF [PERSON_NAME]" at bounding box center [288, 145] width 185 height 10
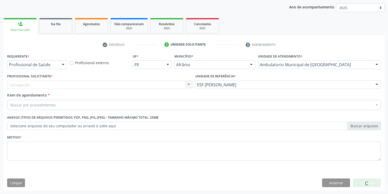
click at [68, 86] on div "Carregando..." at bounding box center [100, 84] width 186 height 9
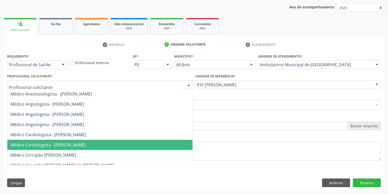
drag, startPoint x: 65, startPoint y: 142, endPoint x: 58, endPoint y: 135, distance: 10.3
click at [64, 142] on span "Médico Cardiologista - [PERSON_NAME]" at bounding box center [47, 145] width 75 height 6
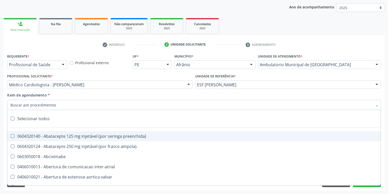
paste input "CABEÇA E"
type input "CABEÇA E"
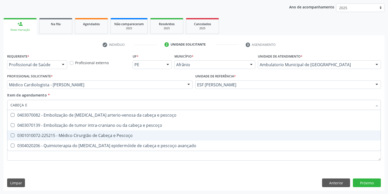
click at [71, 136] on div "0301010072-225215 - Médico Cirurgião de Cabeça e Pescoço" at bounding box center [193, 135] width 367 height 4
checkbox Pescoço "true"
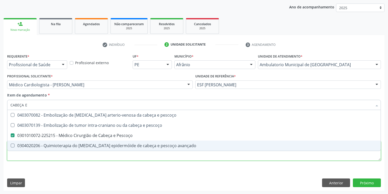
click at [30, 155] on div "Requerente * Profissional de Saúde Profissional de Saúde Paciente Nenhum result…" at bounding box center [194, 109] width 374 height 115
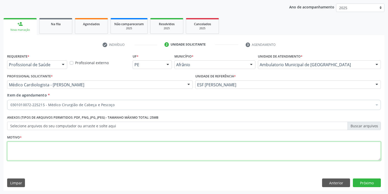
click at [34, 146] on textarea at bounding box center [194, 151] width 374 height 19
type textarea "*"
click at [361, 181] on button "Próximo" at bounding box center [367, 183] width 28 height 9
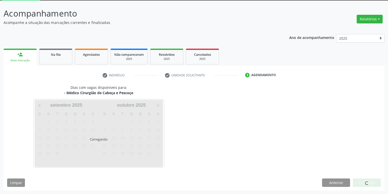
scroll to position [27, 0]
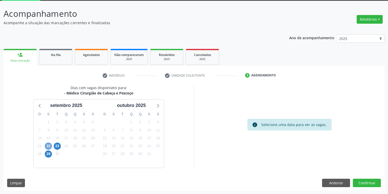
click at [47, 145] on span "22" at bounding box center [48, 146] width 7 height 7
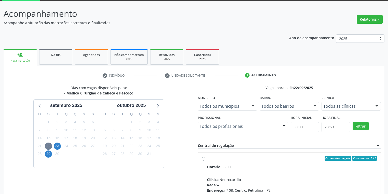
click at [290, 177] on div "Clínica: Neurocardio" at bounding box center [292, 179] width 170 height 5
click at [205, 161] on input "Ordem de chegada Consumidos: 5 / 6 Horário: 08:00 Clínica: Neurocardio Rede: --…" at bounding box center [204, 158] width 4 height 5
radio input "true"
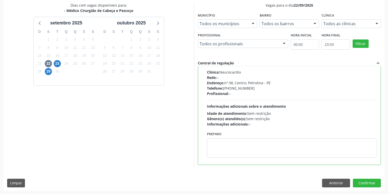
scroll to position [110, 0]
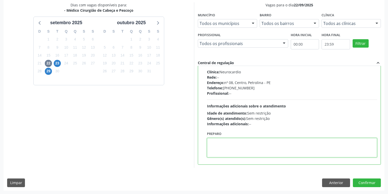
click at [232, 150] on textarea at bounding box center [292, 147] width 170 height 19
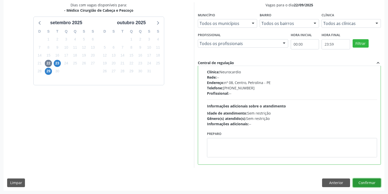
click at [362, 183] on button "Confirmar" at bounding box center [367, 183] width 28 height 9
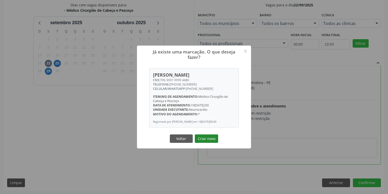
click at [212, 139] on button "Criar novo" at bounding box center [206, 139] width 23 height 9
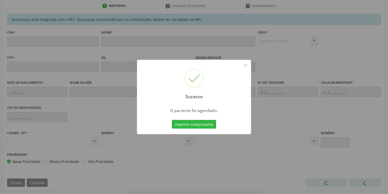
scroll to position [97, 0]
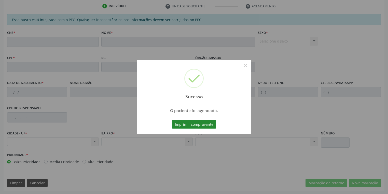
click at [196, 122] on button "Imprimir comprovante" at bounding box center [194, 124] width 44 height 9
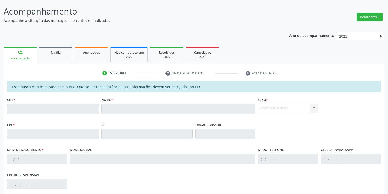
scroll to position [0, 0]
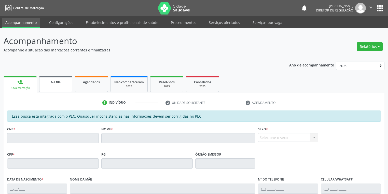
click at [52, 85] on link "Na fila" at bounding box center [55, 84] width 33 height 16
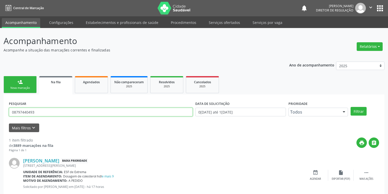
click at [50, 114] on input "08797440493" at bounding box center [101, 112] width 184 height 9
type input "0"
type input "MARIA LUIZA XAVIER"
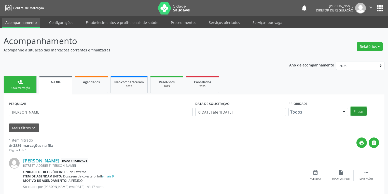
click at [361, 111] on button "Filtrar" at bounding box center [359, 111] width 16 height 9
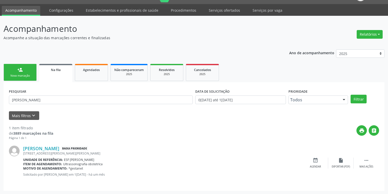
drag, startPoint x: 226, startPoint y: 10, endPoint x: 234, endPoint y: 15, distance: 9.5
click at [226, 10] on link "Serviços ofertados" at bounding box center [224, 10] width 38 height 9
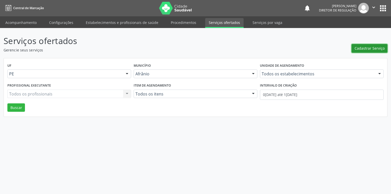
click at [362, 49] on span "Cadastrar Serviço" at bounding box center [370, 48] width 30 height 5
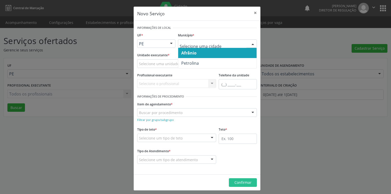
click at [185, 51] on span "Afrânio" at bounding box center [188, 53] width 15 height 6
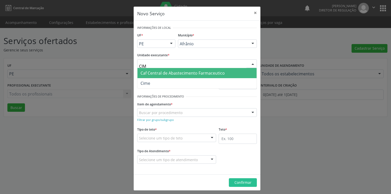
type input "CIME"
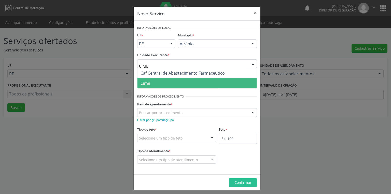
click at [145, 82] on span "Cime" at bounding box center [146, 83] width 10 height 6
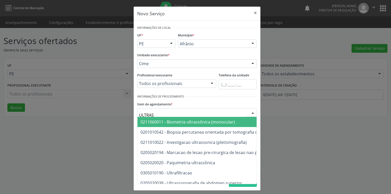
type input "ULTRASS"
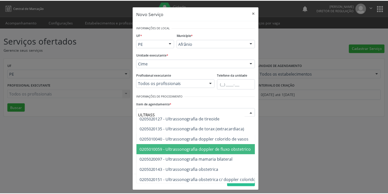
scroll to position [143, 0]
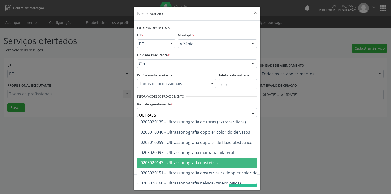
click at [178, 162] on span "0205020143 - Ultrassonografia obstetrica" at bounding box center [180, 163] width 79 height 6
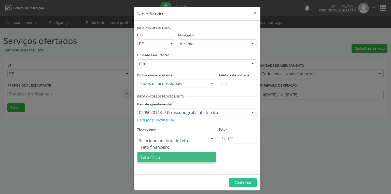
drag, startPoint x: 157, startPoint y: 157, endPoint x: 182, endPoint y: 150, distance: 26.8
click at [157, 157] on span "Teto físico" at bounding box center [151, 158] width 20 height 6
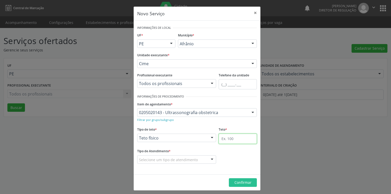
click at [220, 140] on input "text" at bounding box center [238, 139] width 38 height 10
type input "1"
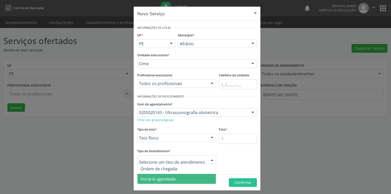
click at [169, 178] on span "Horário agendado" at bounding box center [158, 179] width 35 height 6
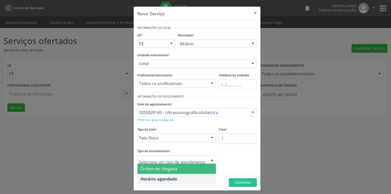
click at [167, 167] on span "Ordem de chegada" at bounding box center [159, 169] width 37 height 6
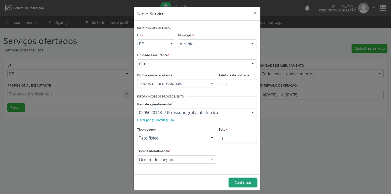
click at [241, 185] on button "Confirmar" at bounding box center [243, 182] width 28 height 9
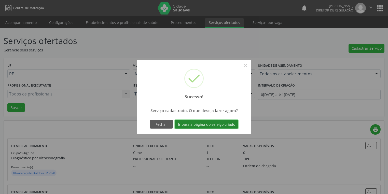
click at [199, 122] on button "Ir para a página do serviço criado" at bounding box center [206, 124] width 63 height 9
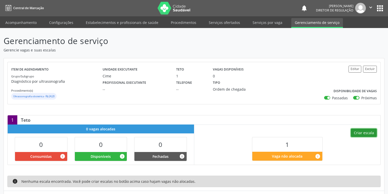
click at [363, 133] on button "Criar escala" at bounding box center [364, 133] width 26 height 9
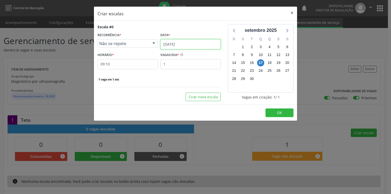
click at [167, 42] on input "[DATE]" at bounding box center [190, 44] width 60 height 10
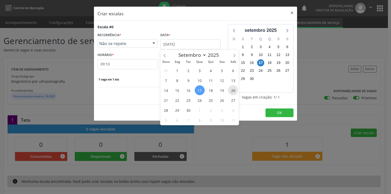
click at [233, 88] on span "20" at bounding box center [233, 90] width 10 height 10
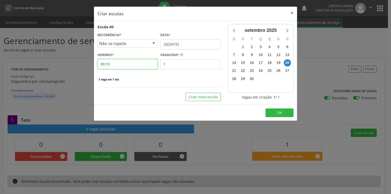
click at [120, 64] on input "09:10" at bounding box center [128, 64] width 60 height 10
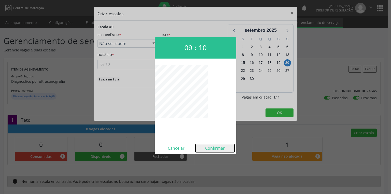
click at [213, 149] on button "Confirmar" at bounding box center [215, 148] width 39 height 8
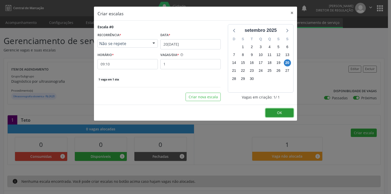
click at [282, 111] on span "OK" at bounding box center [279, 112] width 5 height 5
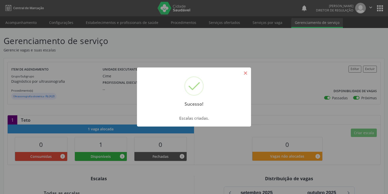
click at [246, 71] on button "×" at bounding box center [245, 73] width 9 height 9
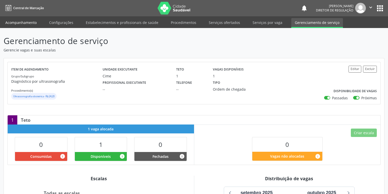
click at [19, 24] on link "Acompanhamento" at bounding box center [21, 22] width 38 height 9
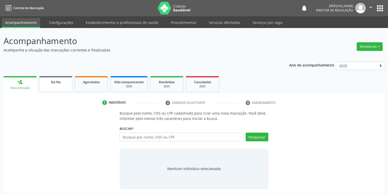
click at [58, 82] on span "Na fila" at bounding box center [56, 82] width 10 height 4
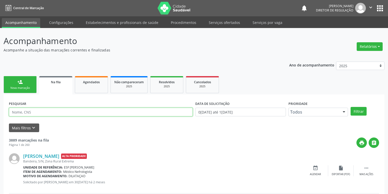
click at [22, 113] on input "text" at bounding box center [101, 112] width 184 height 9
type input "MARIA LUIZA XAVIER"
click at [353, 111] on button "Filtrar" at bounding box center [359, 111] width 16 height 9
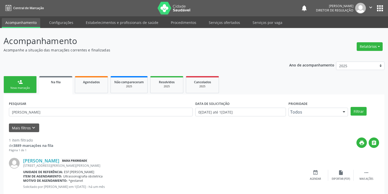
drag, startPoint x: 199, startPoint y: 124, endPoint x: 201, endPoint y: 127, distance: 3.4
click at [199, 125] on div "Mais filtros keyboard_arrow_down" at bounding box center [194, 128] width 373 height 9
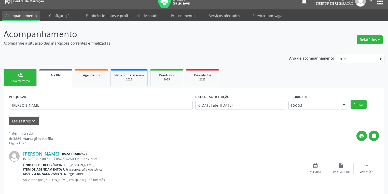
scroll to position [12, 0]
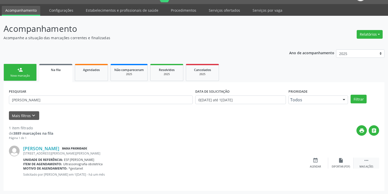
click at [367, 161] on icon "" at bounding box center [367, 161] width 6 height 6
click at [239, 163] on div "event_available Agendar" at bounding box center [238, 163] width 25 height 11
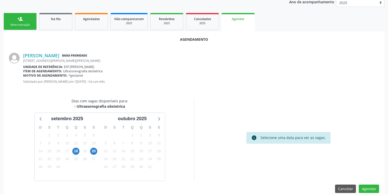
scroll to position [71, 0]
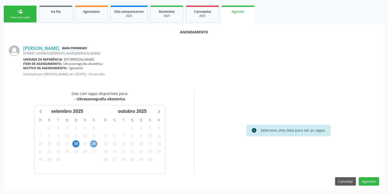
click at [94, 144] on span "20" at bounding box center [93, 143] width 7 height 7
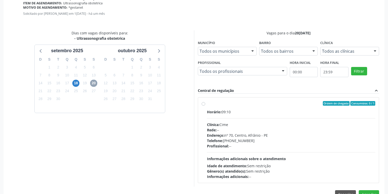
scroll to position [144, 0]
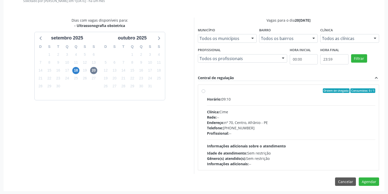
click at [279, 139] on div "Horário: 09:10 Clínica: Cime Rede: -- Endereço: nº 70, Centro, Afrânio - PE Tel…" at bounding box center [291, 132] width 168 height 70
click at [205, 93] on input "Ordem de chegada Consumidos: 0 / 1 Horário: 09:10 Clínica: Cime Rede: -- Endere…" at bounding box center [204, 90] width 4 height 5
radio input "true"
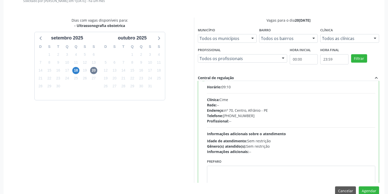
scroll to position [25, 0]
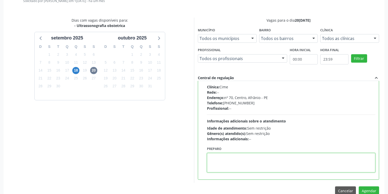
drag, startPoint x: 221, startPoint y: 164, endPoint x: 317, endPoint y: 183, distance: 97.5
click at [222, 164] on textarea at bounding box center [291, 162] width 168 height 19
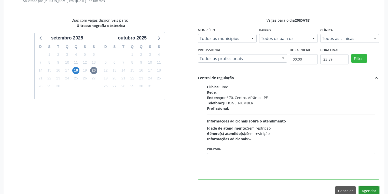
click at [363, 192] on button "Agendar" at bounding box center [369, 190] width 20 height 9
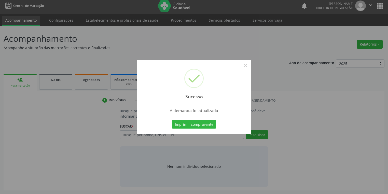
scroll to position [2, 0]
click at [193, 123] on button "Imprimir comprovante" at bounding box center [194, 124] width 44 height 9
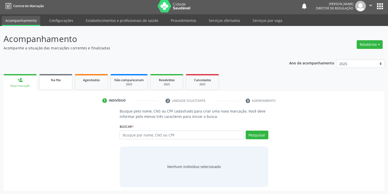
click at [52, 84] on link "Na fila" at bounding box center [55, 82] width 33 height 16
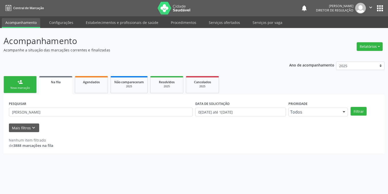
scroll to position [0, 0]
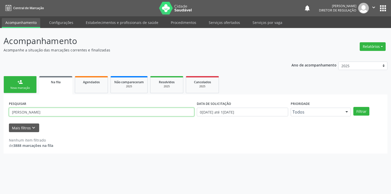
click at [51, 112] on input "MARIA LUIZA XAVIER" at bounding box center [101, 112] width 185 height 9
type input "M"
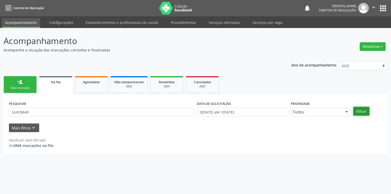
click at [364, 108] on button "Filtrar" at bounding box center [362, 111] width 16 height 9
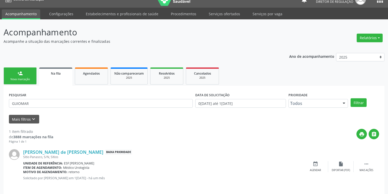
scroll to position [12, 0]
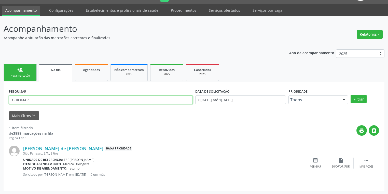
click at [36, 101] on input "GUIOMAR" at bounding box center [101, 100] width 184 height 9
type input "G"
type input "703400245617200"
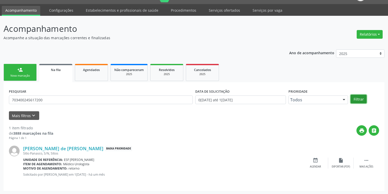
click at [353, 97] on button "Filtrar" at bounding box center [359, 99] width 16 height 9
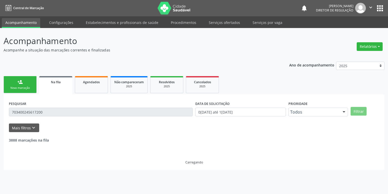
scroll to position [0, 0]
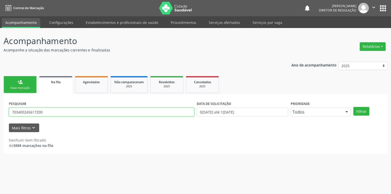
drag, startPoint x: 38, startPoint y: 111, endPoint x: 0, endPoint y: 114, distance: 37.9
click at [0, 114] on div "Acompanhamento Acompanhe a situação das marcações correntes e finalizadas Relat…" at bounding box center [195, 111] width 391 height 166
click at [37, 90] on ul "person_add Nova marcação Na fila Agendados Não compareceram 2025 Resolvidos 202…" at bounding box center [196, 85] width 384 height 20
click at [26, 89] on div "Nova marcação" at bounding box center [19, 88] width 25 height 4
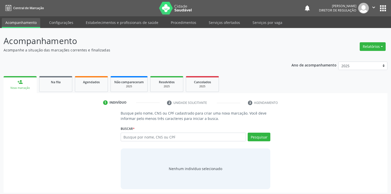
click at [26, 90] on link "person_add Nova marcação" at bounding box center [20, 84] width 33 height 17
click at [152, 138] on input "text" at bounding box center [182, 137] width 124 height 9
paste input "703400245617200"
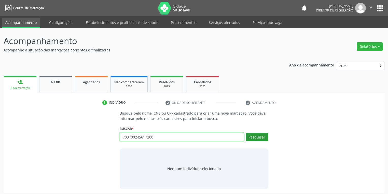
type input "703400245617200"
click at [263, 137] on button "Pesquisar" at bounding box center [257, 137] width 23 height 9
click at [190, 169] on div "Nenhum indivíduo selecionado" at bounding box center [193, 168] width 53 height 5
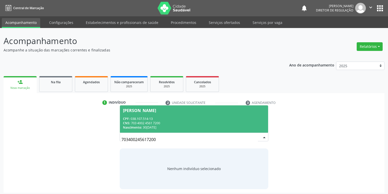
click at [157, 123] on div "CNS: 703 4002 4561 7200" at bounding box center [194, 123] width 142 height 4
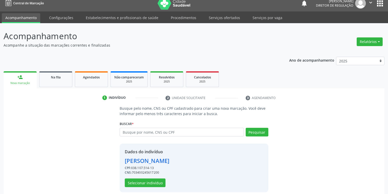
scroll to position [10, 0]
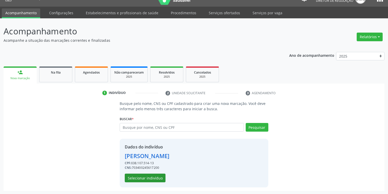
click at [147, 174] on div "Dados do indivíduo Sebastiana Maria da Silva Macedo CPF: 038.107.514-13 CNS: 70…" at bounding box center [147, 163] width 45 height 38
click at [147, 176] on button "Selecionar indivíduo" at bounding box center [145, 178] width 41 height 9
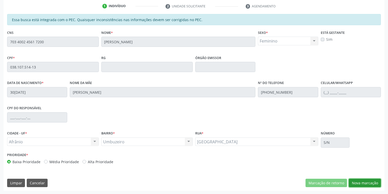
click at [359, 182] on button "Nova marcação" at bounding box center [365, 183] width 32 height 9
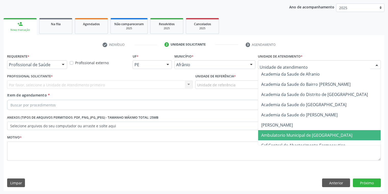
click at [283, 134] on span "Ambulatorio Municipal de [GEOGRAPHIC_DATA]" at bounding box center [306, 135] width 91 height 6
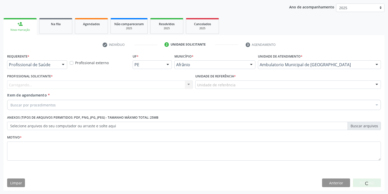
click at [208, 88] on div "Unidade de referência" at bounding box center [288, 84] width 186 height 9
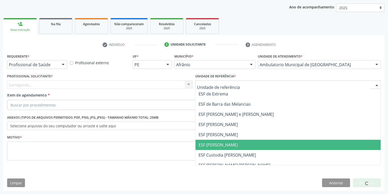
click at [214, 141] on span "ESF [PERSON_NAME]" at bounding box center [288, 145] width 185 height 10
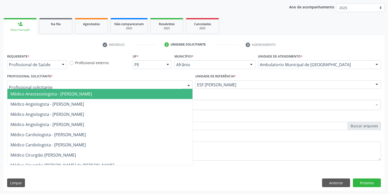
drag, startPoint x: 36, startPoint y: 85, endPoint x: 38, endPoint y: 97, distance: 11.8
click at [39, 98] on span "Médico Anestesiologista - [PERSON_NAME]" at bounding box center [99, 94] width 185 height 10
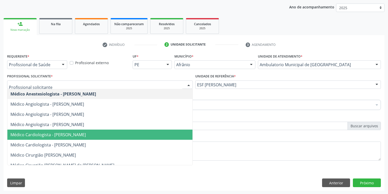
click at [65, 134] on span "Médico Cardiologista - [PERSON_NAME]" at bounding box center [47, 135] width 75 height 6
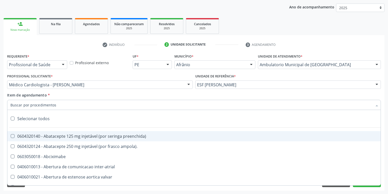
paste input "703400245617200"
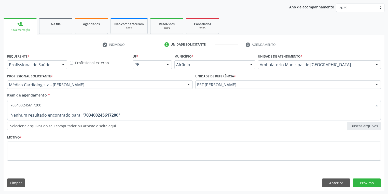
click at [54, 104] on input "703400245617200" at bounding box center [191, 105] width 362 height 10
type input "7"
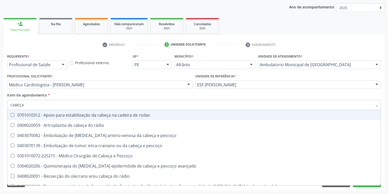
type input "CABEÇA"
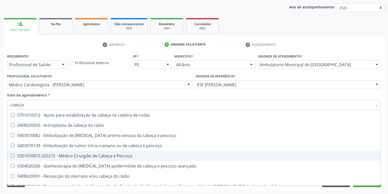
click at [53, 157] on div "0301010072-225215 - Médico Cirurgião de Cabeça e Pescoço" at bounding box center [193, 156] width 367 height 4
checkbox Pescoço "true"
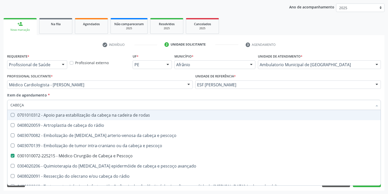
drag, startPoint x: 26, startPoint y: 107, endPoint x: 0, endPoint y: 108, distance: 26.5
click at [0, 108] on div "Acompanhamento Acompanhe a situação das marcações correntes e finalizadas Relat…" at bounding box center [194, 82] width 388 height 224
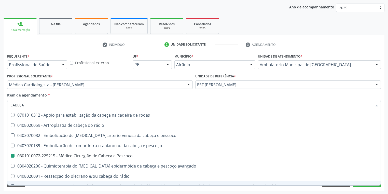
click at [37, 188] on div "Requerente * Profissional de Saúde Profissional de Saúde Paciente Nenhum result…" at bounding box center [194, 121] width 381 height 138
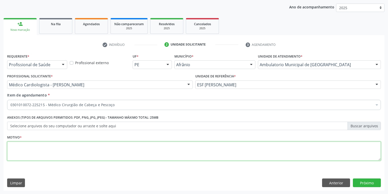
click at [19, 148] on textarea at bounding box center [194, 151] width 374 height 19
type textarea "/"
click at [368, 181] on button "Próximo" at bounding box center [367, 183] width 28 height 9
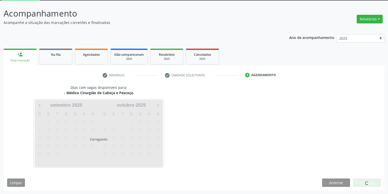
scroll to position [27, 0]
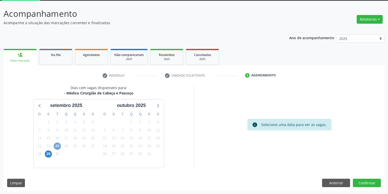
click at [59, 145] on span "23" at bounding box center [57, 146] width 7 height 7
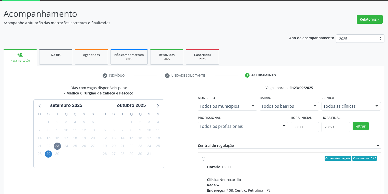
click at [205, 161] on input "Ordem de chegada Consumidos: 0 / 5 Horário: 13:00 Clínica: Neurocardio Rede: --…" at bounding box center [204, 158] width 4 height 5
radio input "true"
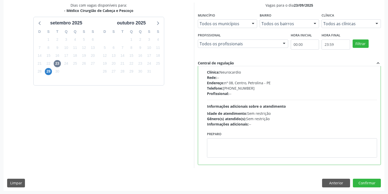
scroll to position [110, 0]
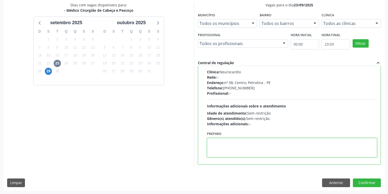
click at [231, 155] on textarea at bounding box center [292, 147] width 170 height 19
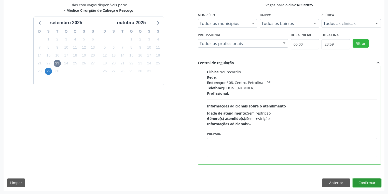
click at [360, 182] on button "Confirmar" at bounding box center [367, 183] width 28 height 9
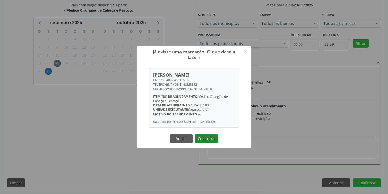
click at [203, 141] on button "Criar novo" at bounding box center [206, 139] width 23 height 9
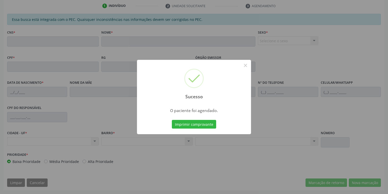
scroll to position [97, 0]
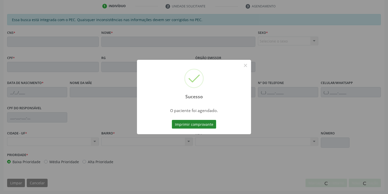
click at [195, 125] on button "Imprimir comprovante" at bounding box center [194, 124] width 44 height 9
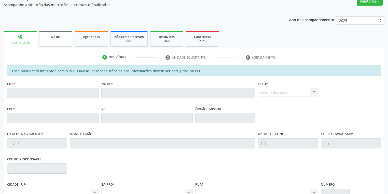
scroll to position [35, 0]
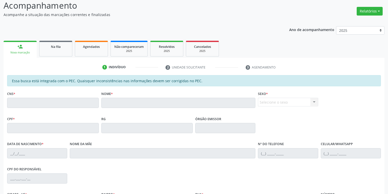
click at [25, 51] on div "Nova marcação" at bounding box center [20, 53] width 26 height 4
click at [16, 52] on div "Nova marcação" at bounding box center [20, 53] width 26 height 4
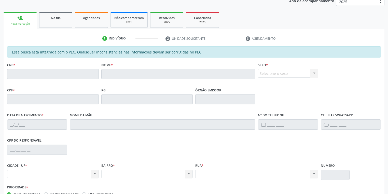
scroll to position [97, 0]
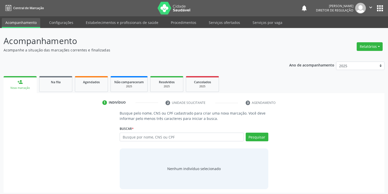
click at [133, 137] on input "text" at bounding box center [182, 137] width 124 height 9
type input "706202556248167"
click at [252, 137] on button "Pesquisar" at bounding box center [257, 137] width 23 height 9
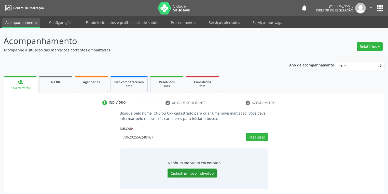
click at [194, 176] on button "Cadastrar novo indivíduo" at bounding box center [192, 173] width 49 height 9
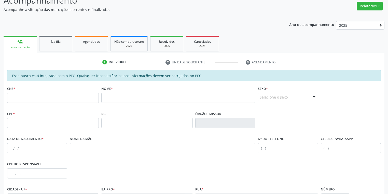
scroll to position [41, 0]
click at [50, 97] on input "text" at bounding box center [53, 97] width 92 height 10
paste input "text"
click at [50, 97] on input "text" at bounding box center [53, 97] width 92 height 10
type input "706 2025 5624 8167"
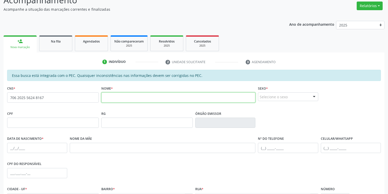
click at [114, 99] on input "text" at bounding box center [178, 97] width 154 height 10
drag, startPoint x: 113, startPoint y: 98, endPoint x: 110, endPoint y: 102, distance: 4.9
click at [112, 98] on input "NUBYIA REGINA NUNES" at bounding box center [178, 97] width 154 height 10
click at [113, 99] on input "NUBYIA REGINA NUNES" at bounding box center [178, 97] width 154 height 10
type input "NUBIA REGINA NUNES"
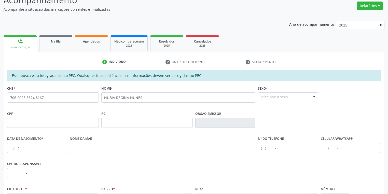
click at [264, 97] on div "Selecione o sexo" at bounding box center [288, 96] width 60 height 9
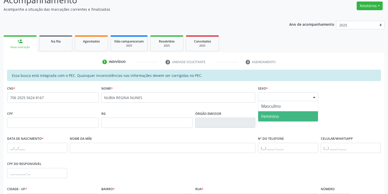
click at [270, 118] on span "Feminino" at bounding box center [270, 117] width 18 height 6
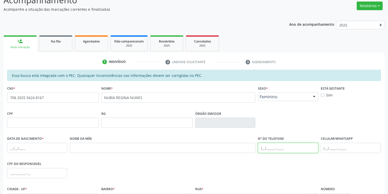
click at [264, 148] on input "text" at bounding box center [288, 148] width 60 height 10
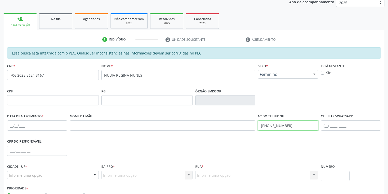
scroll to position [97, 0]
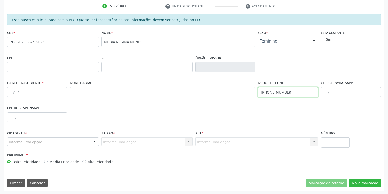
type input "(87) 8836-3091"
click at [11, 92] on input "text" at bounding box center [37, 92] width 60 height 10
type input "24/11/1973"
click at [67, 142] on div at bounding box center [53, 142] width 92 height 9
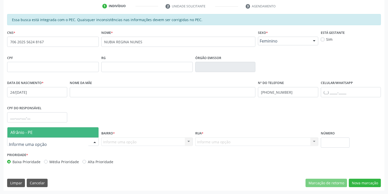
click at [54, 131] on span "Afrânio - PE" at bounding box center [52, 132] width 91 height 10
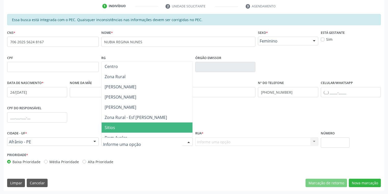
click at [116, 128] on span "Sitios" at bounding box center [147, 128] width 91 height 10
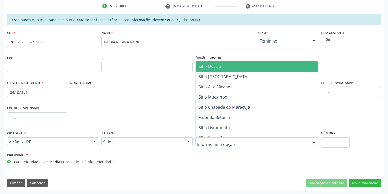
click at [211, 139] on div at bounding box center [256, 142] width 123 height 9
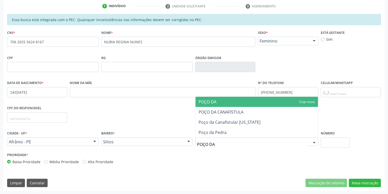
type input "POÇO DA"
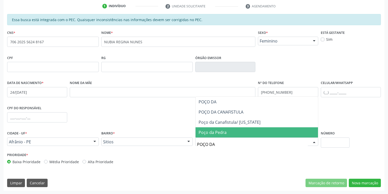
click at [214, 131] on span "Poço da Pedra" at bounding box center [213, 133] width 28 height 6
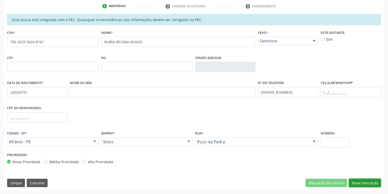
click at [365, 182] on button "Nova marcação" at bounding box center [365, 183] width 32 height 9
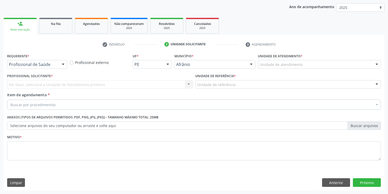
scroll to position [58, 0]
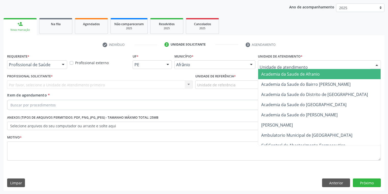
drag, startPoint x: 270, startPoint y: 61, endPoint x: 276, endPoint y: 98, distance: 37.4
click at [270, 62] on div at bounding box center [319, 64] width 123 height 9
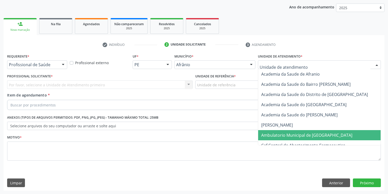
click at [277, 136] on span "Ambulatorio Municipal de [GEOGRAPHIC_DATA]" at bounding box center [306, 135] width 91 height 6
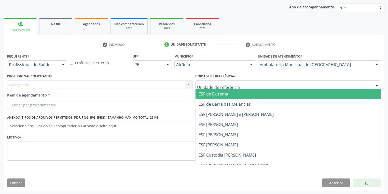
drag, startPoint x: 219, startPoint y: 87, endPoint x: 219, endPoint y: 116, distance: 29.3
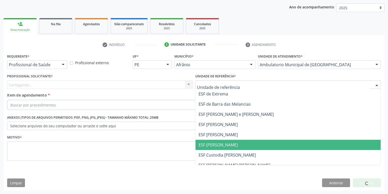
click at [216, 143] on span "ESF [PERSON_NAME]" at bounding box center [218, 145] width 39 height 6
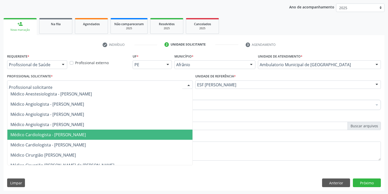
click at [45, 135] on span "Médico Cardiologista - [PERSON_NAME]" at bounding box center [47, 135] width 75 height 6
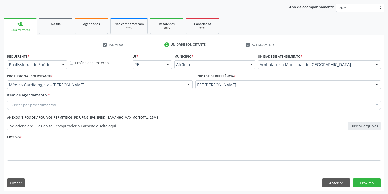
click at [20, 107] on div "Buscar por procedimentos" at bounding box center [194, 105] width 374 height 10
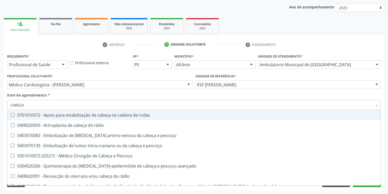
type input "CABEÇA"
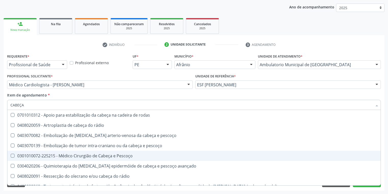
click at [30, 157] on div "0301010072-225215 - Médico Cirurgião de Cabeça e Pescoço" at bounding box center [193, 156] width 367 height 4
checkbox Pescoço "true"
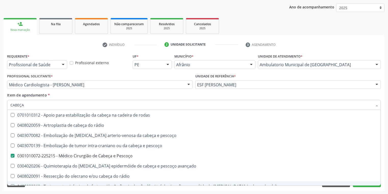
click at [26, 191] on div "Acompanhamento Acompanhe a situação das marcações correntes e finalizadas Relat…" at bounding box center [194, 82] width 388 height 224
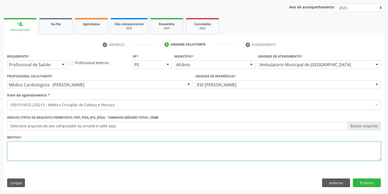
click at [23, 152] on textarea at bounding box center [194, 151] width 374 height 19
type textarea "*"
click at [366, 179] on button "Próximo" at bounding box center [367, 183] width 28 height 9
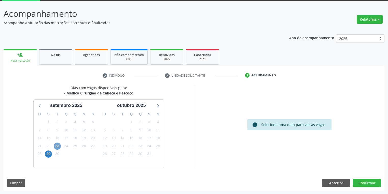
click at [56, 145] on span "23" at bounding box center [57, 146] width 7 height 7
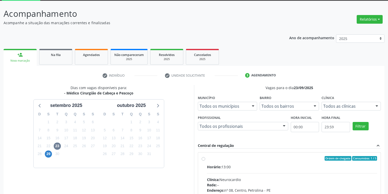
click at [205, 161] on input "Ordem de chegada Consumidos: 1 / 5 Horário: 13:00 Clínica: Neurocardio Rede: --…" at bounding box center [204, 158] width 4 height 5
radio input "true"
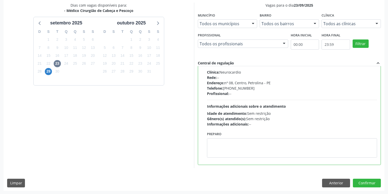
scroll to position [110, 0]
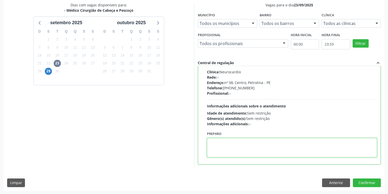
click at [230, 149] on textarea at bounding box center [292, 147] width 170 height 19
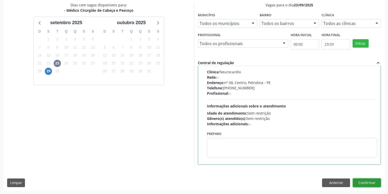
click at [364, 181] on button "Confirmar" at bounding box center [367, 183] width 28 height 9
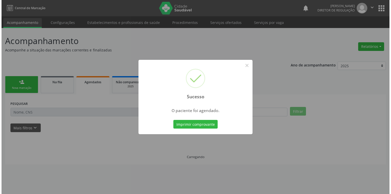
scroll to position [0, 0]
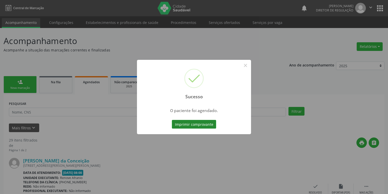
click at [207, 125] on button "Imprimir comprovante" at bounding box center [194, 124] width 44 height 9
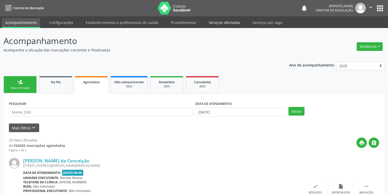
click at [214, 19] on link "Serviços ofertados" at bounding box center [224, 22] width 38 height 9
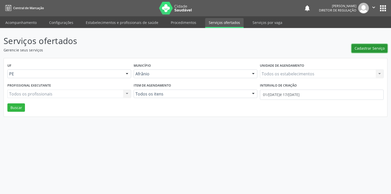
click at [371, 46] on span "Cadastrar Serviço" at bounding box center [370, 48] width 30 height 5
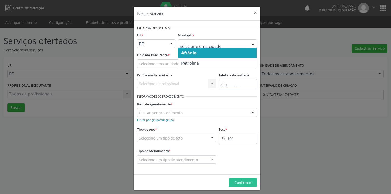
click at [199, 54] on span "Afrânio" at bounding box center [217, 53] width 78 height 10
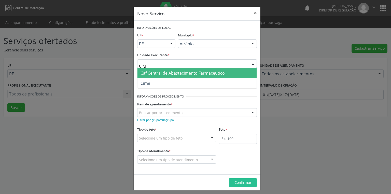
type input "CIME"
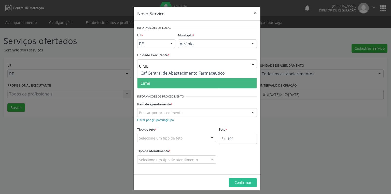
click at [145, 83] on span "Cime" at bounding box center [146, 83] width 10 height 6
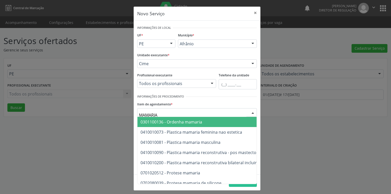
type input "MAMARIA"
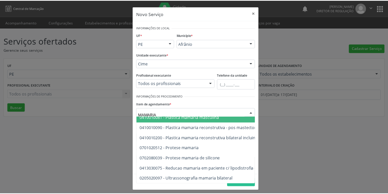
scroll to position [28, 0]
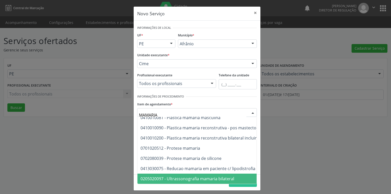
click at [182, 176] on span "0205020097 - Ultrassonografia mamaria bilateral" at bounding box center [188, 179] width 94 height 6
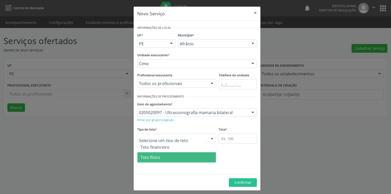
click at [158, 157] on span "Teto físico" at bounding box center [151, 158] width 20 height 6
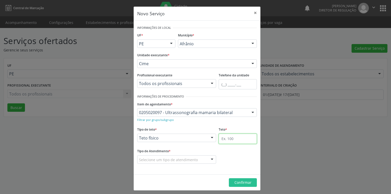
click at [219, 136] on input "text" at bounding box center [238, 139] width 38 height 10
type input "1"
drag, startPoint x: 159, startPoint y: 157, endPoint x: 154, endPoint y: 160, distance: 5.1
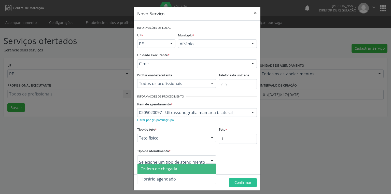
click at [162, 170] on span "Ordem de chegada" at bounding box center [159, 169] width 37 height 6
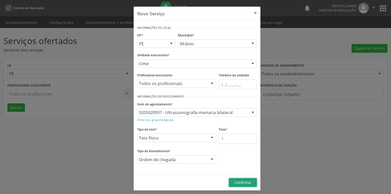
click at [229, 184] on button "Confirmar" at bounding box center [243, 182] width 28 height 9
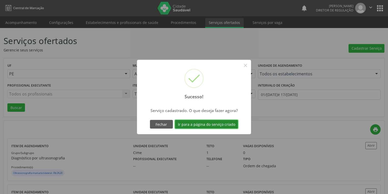
click at [204, 126] on button "Ir para a página do serviço criado" at bounding box center [206, 124] width 63 height 9
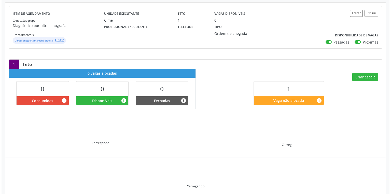
scroll to position [27, 0]
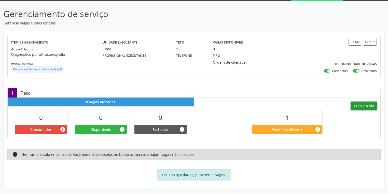
click at [360, 106] on button "Criar escala" at bounding box center [364, 106] width 26 height 9
select select "8"
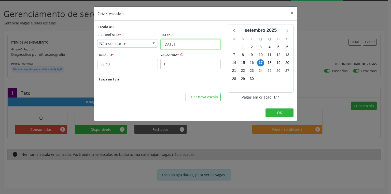
click at [174, 45] on input "[DATE]" at bounding box center [190, 44] width 60 height 10
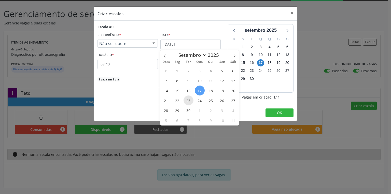
click at [186, 103] on span "23" at bounding box center [189, 101] width 10 height 10
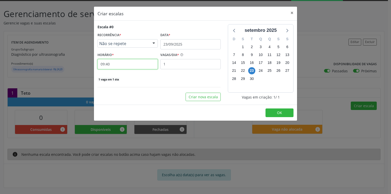
click at [122, 66] on input "09:40" at bounding box center [128, 64] width 60 height 10
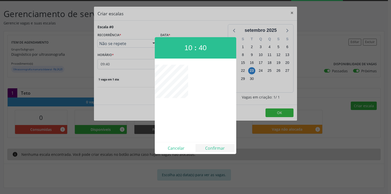
drag, startPoint x: 227, startPoint y: 144, endPoint x: 224, endPoint y: 145, distance: 3.5
click at [227, 144] on div "Cancelar Confirmar" at bounding box center [196, 148] width 82 height 12
drag, startPoint x: 217, startPoint y: 147, endPoint x: 246, endPoint y: 129, distance: 33.9
click at [217, 147] on button "Confirmar" at bounding box center [215, 148] width 39 height 8
type input "10:40"
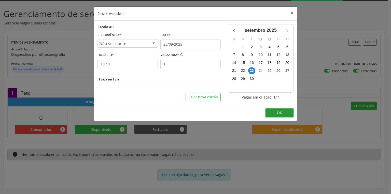
click at [281, 113] on span "OK" at bounding box center [279, 112] width 5 height 5
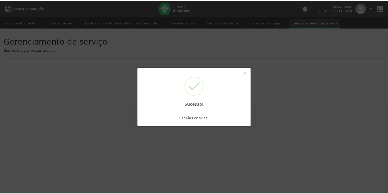
scroll to position [0, 0]
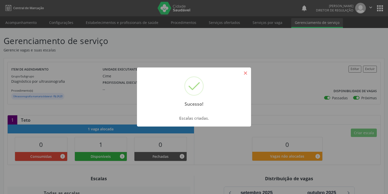
click at [245, 72] on button "×" at bounding box center [245, 73] width 9 height 9
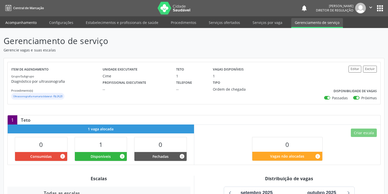
click at [23, 22] on link "Acompanhamento" at bounding box center [21, 22] width 38 height 9
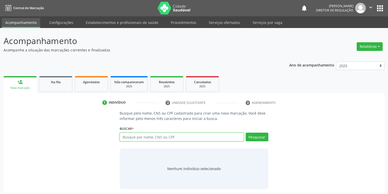
click at [133, 133] on input "text" at bounding box center [182, 137] width 124 height 9
type input "7"
type input "702001303311888"
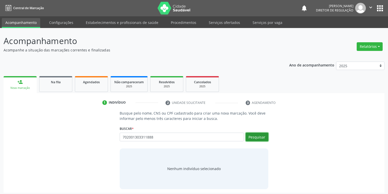
click at [257, 136] on button "Pesquisar" at bounding box center [257, 137] width 23 height 9
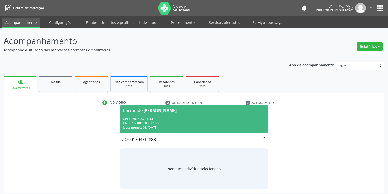
click at [158, 120] on div "CPF: 060.398.744-30" at bounding box center [194, 119] width 142 height 4
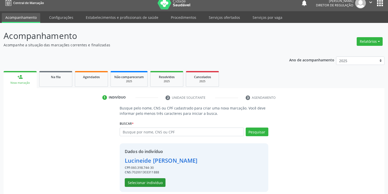
scroll to position [10, 0]
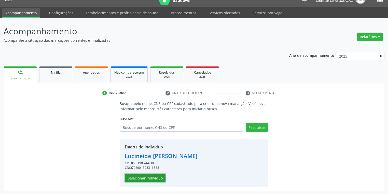
click at [153, 177] on button "Selecionar indivíduo" at bounding box center [145, 178] width 41 height 9
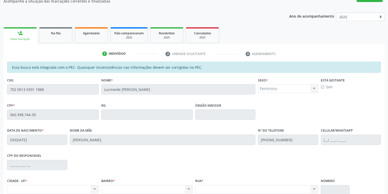
scroll to position [97, 0]
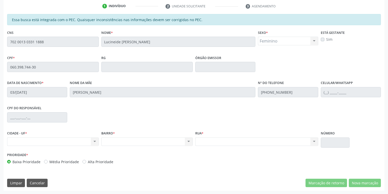
click at [7, 50] on fieldset "CNS 702 0013 0331 1888" at bounding box center [53, 40] width 92 height 22
